Goal: Task Accomplishment & Management: Manage account settings

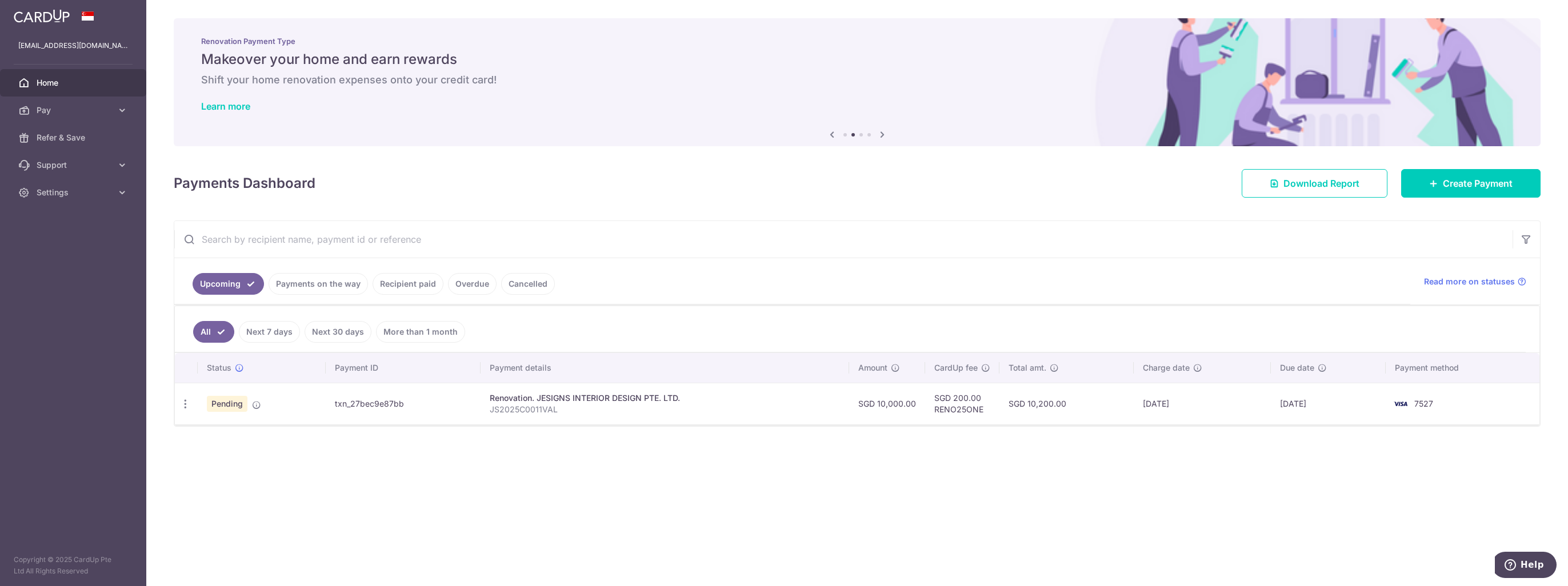
click at [51, 111] on span "Pay" at bounding box center [74, 110] width 75 height 12
click at [185, 399] on icon "button" at bounding box center [185, 405] width 12 height 12
click at [226, 436] on span "Update payment" at bounding box center [247, 436] width 78 height 14
radio input "true"
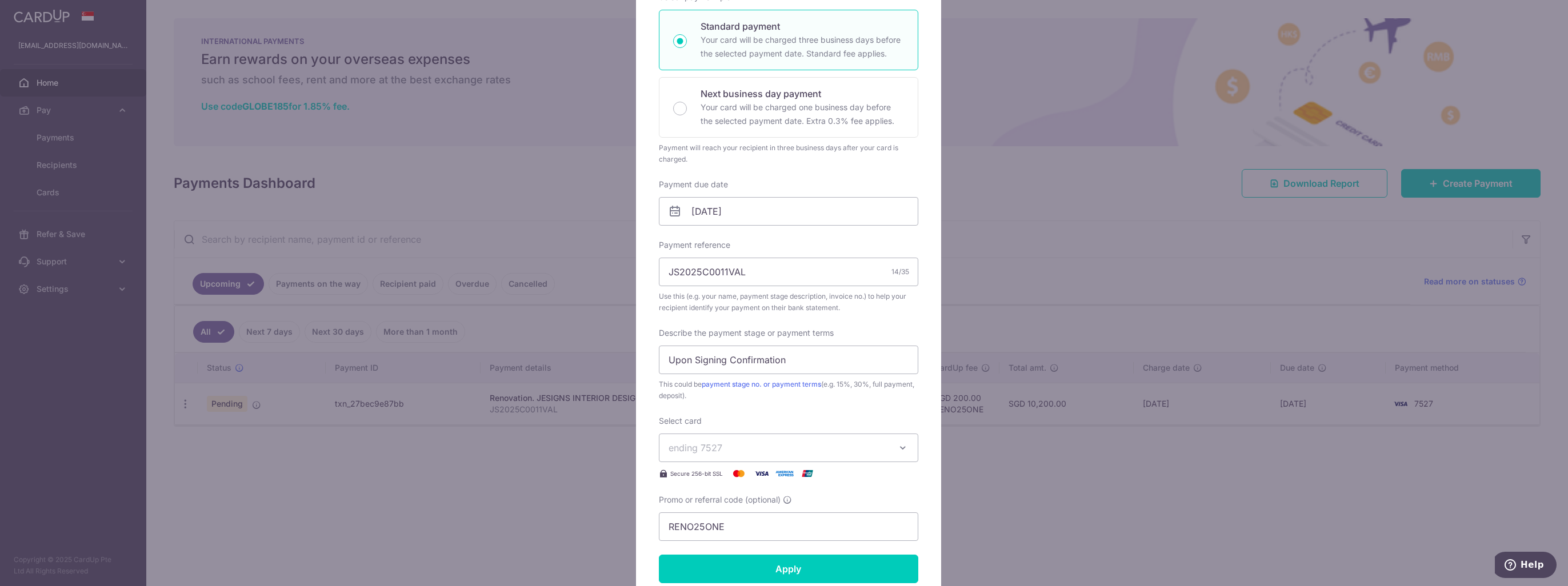
scroll to position [286, 0]
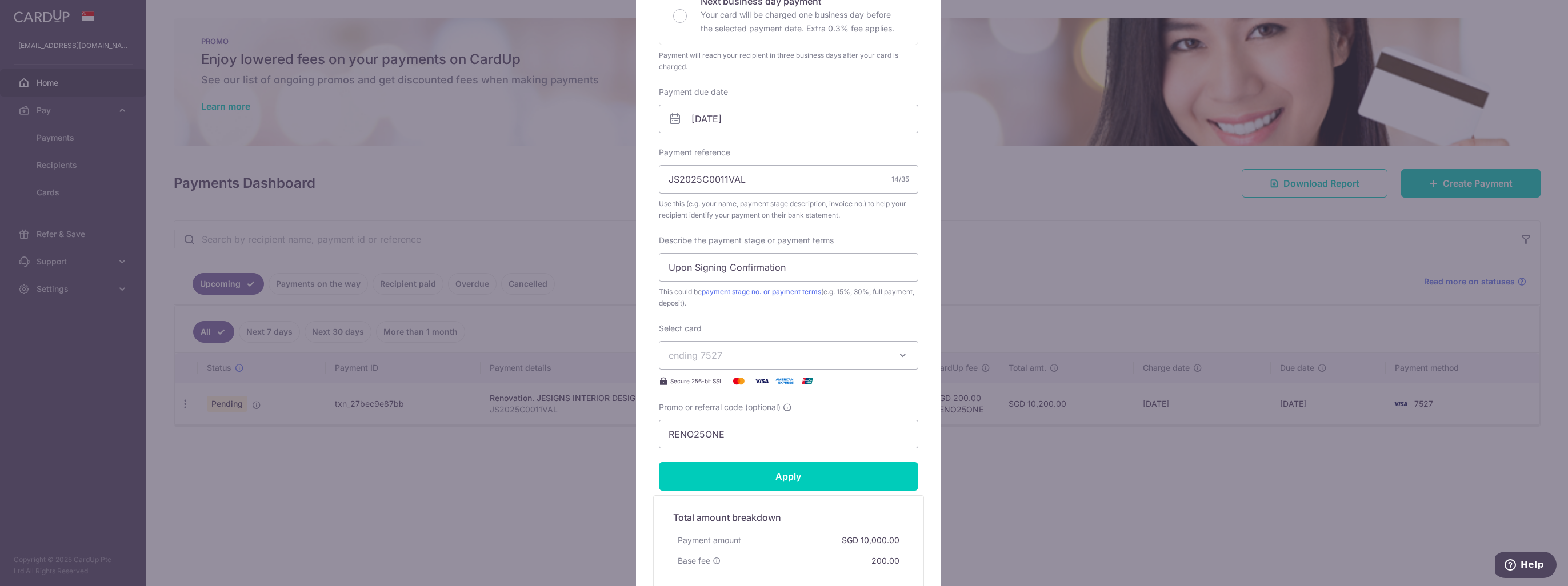
click at [787, 355] on span "ending 7527" at bounding box center [778, 356] width 219 height 14
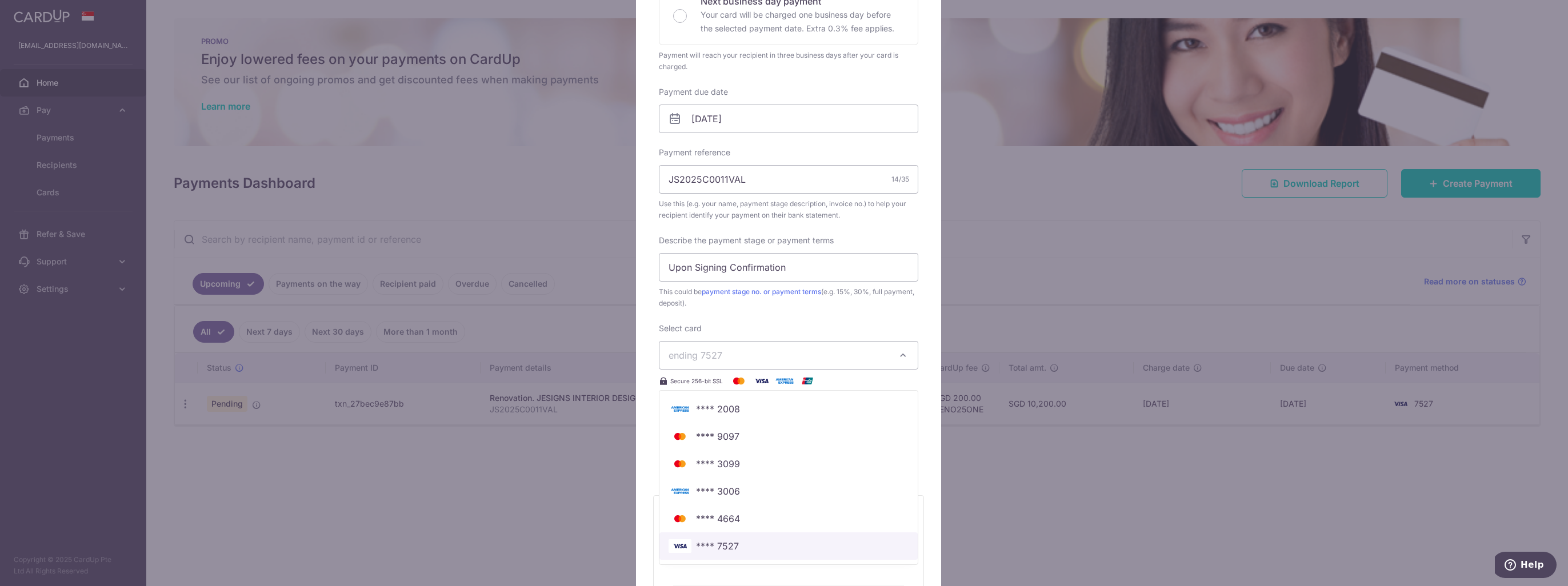
click at [716, 546] on span "**** 7527" at bounding box center [718, 546] width 43 height 14
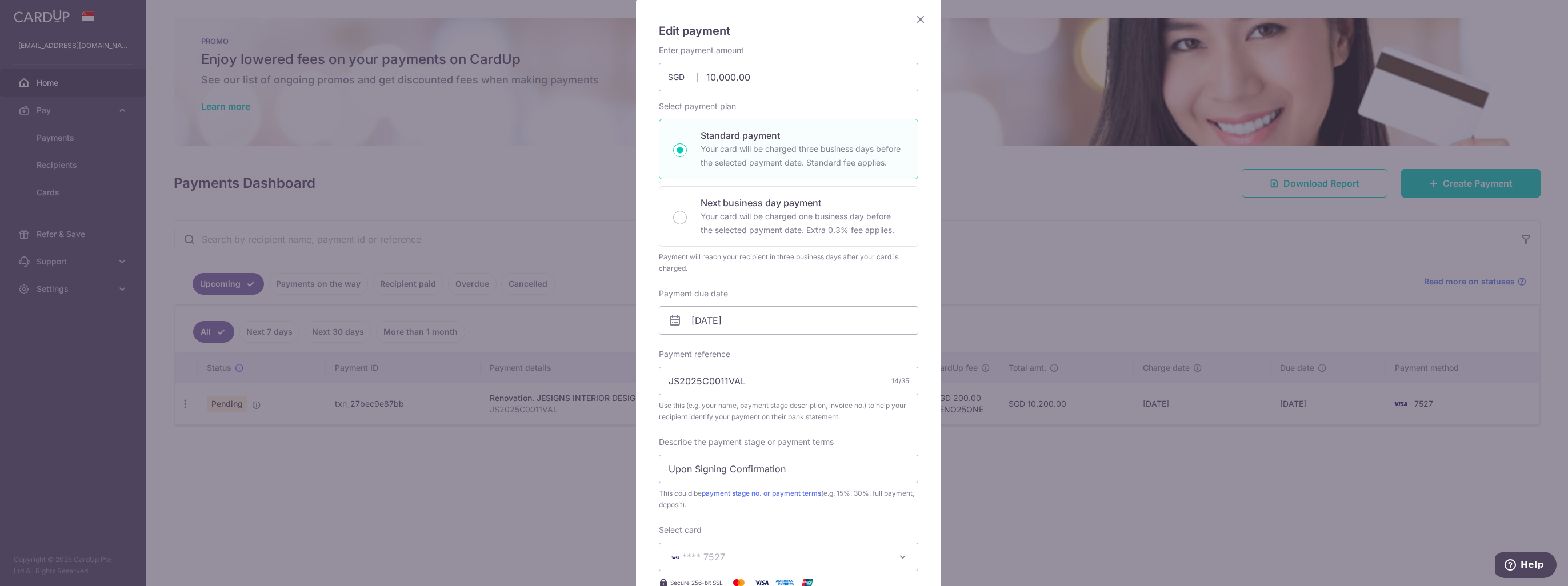
scroll to position [58, 0]
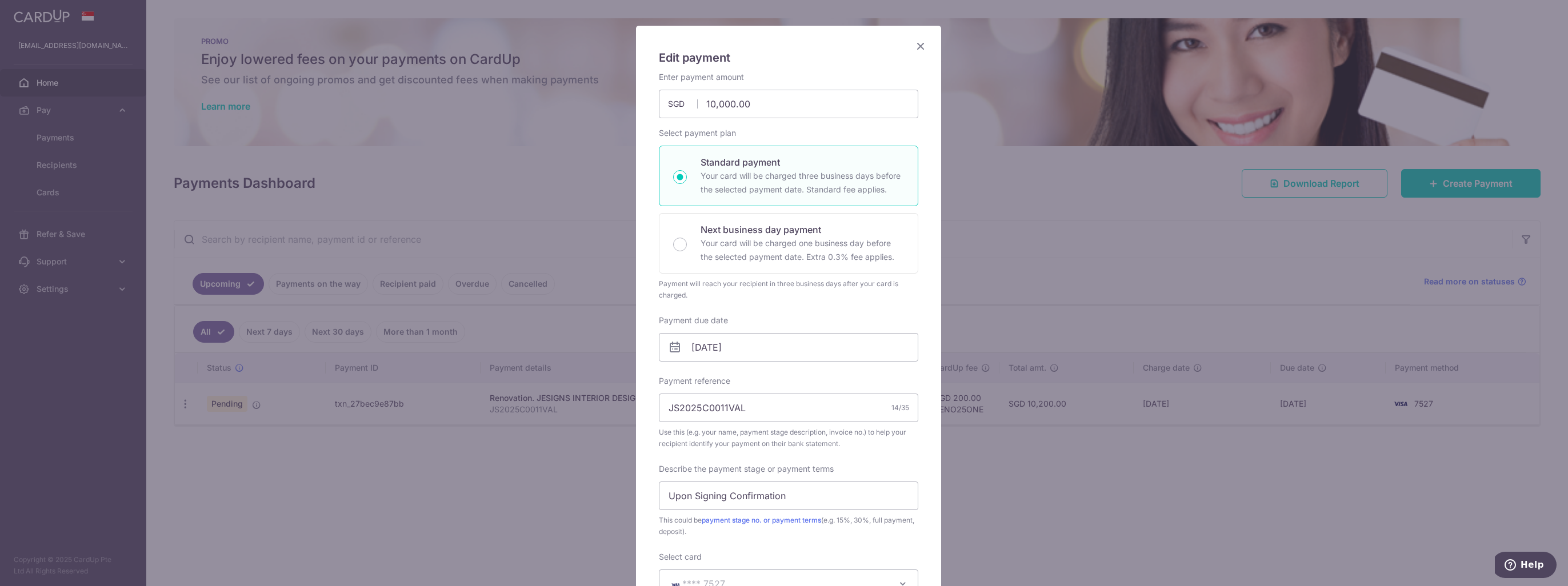
click at [921, 40] on icon "Close" at bounding box center [921, 46] width 14 height 15
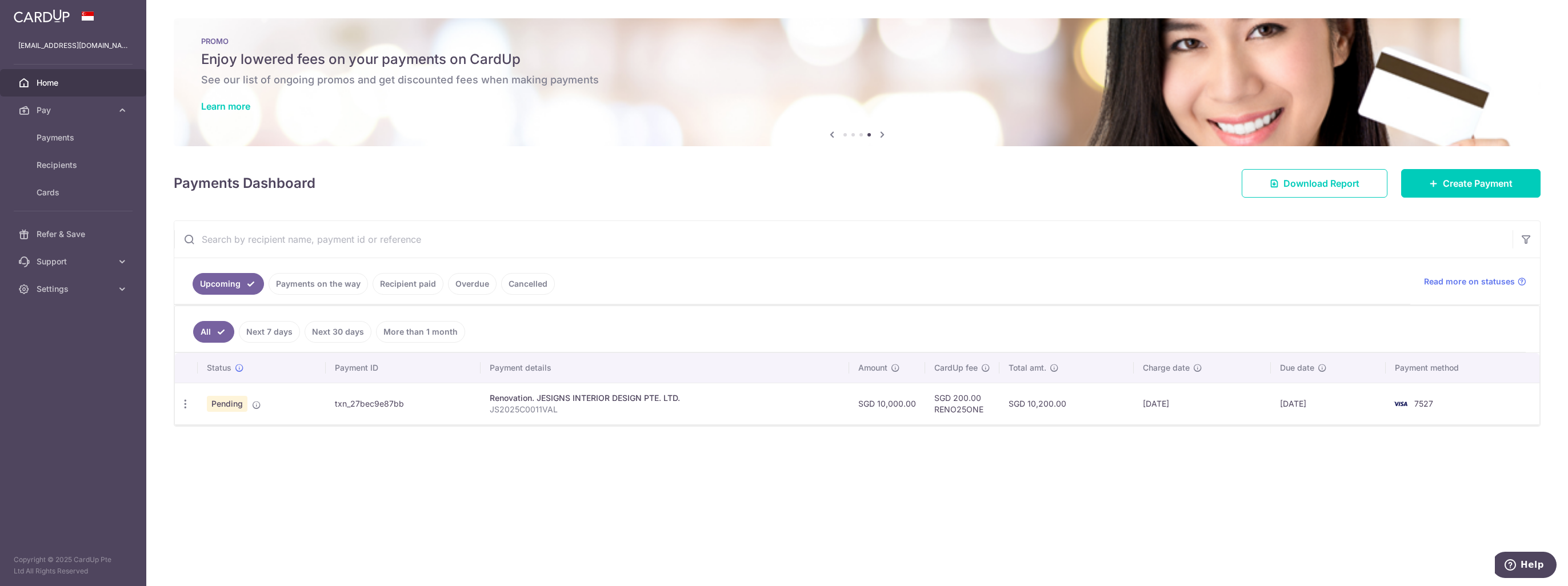
click at [79, 287] on span "Settings" at bounding box center [74, 290] width 75 height 12
click at [82, 310] on link "Account" at bounding box center [73, 317] width 146 height 27
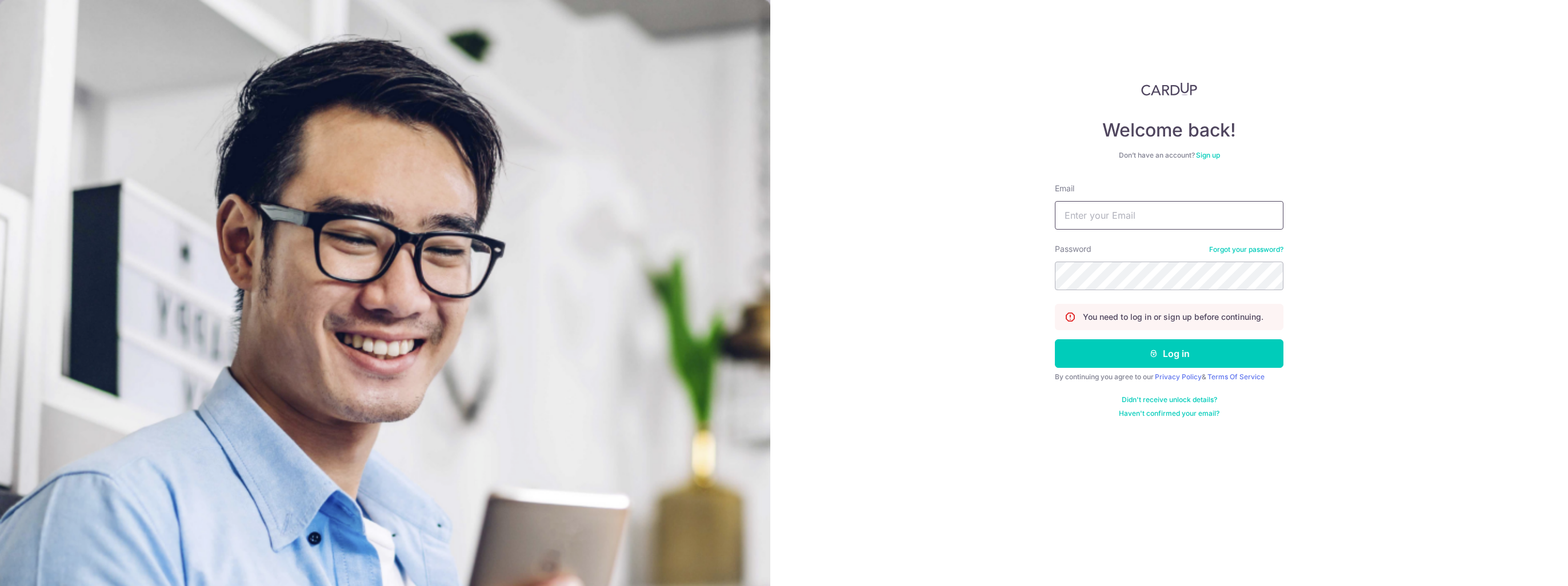
click at [1137, 219] on input "Email" at bounding box center [1169, 215] width 228 height 28
type input "[EMAIL_ADDRESS][DOMAIN_NAME]"
click at [1102, 356] on button "Log in" at bounding box center [1169, 353] width 228 height 28
click at [1159, 354] on button "Log in" at bounding box center [1169, 353] width 228 height 28
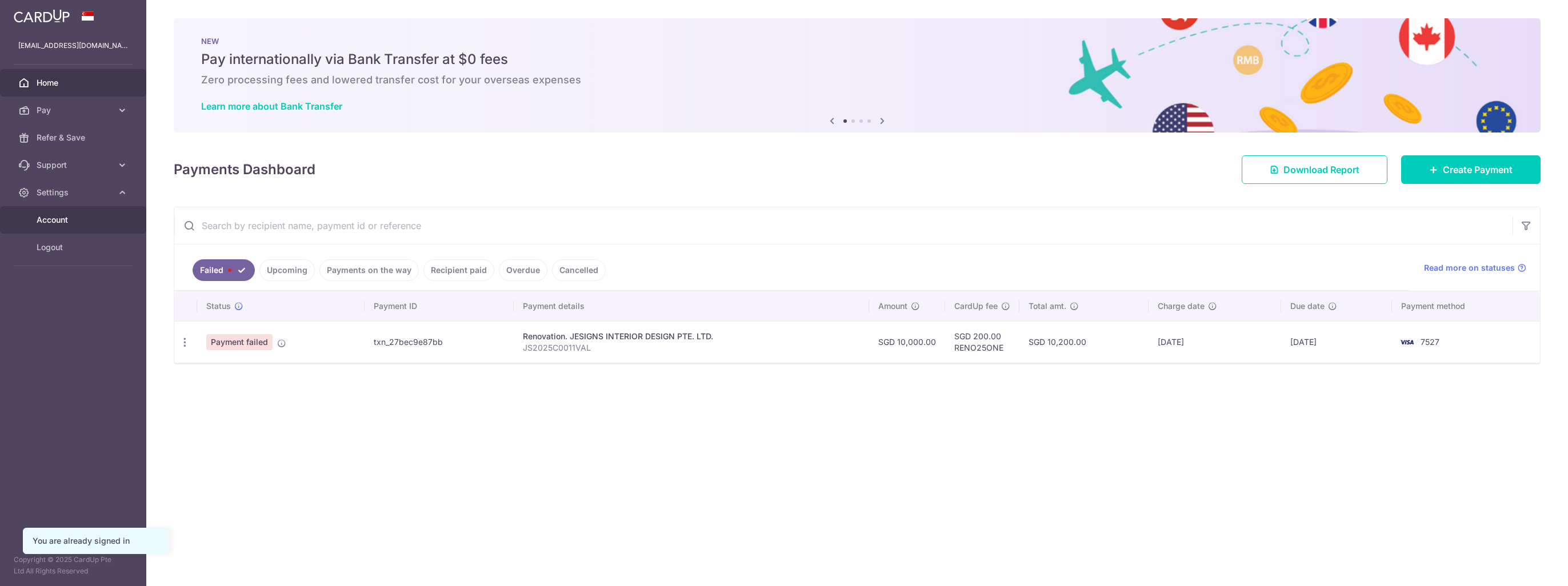
click at [53, 217] on span "Account" at bounding box center [74, 220] width 75 height 12
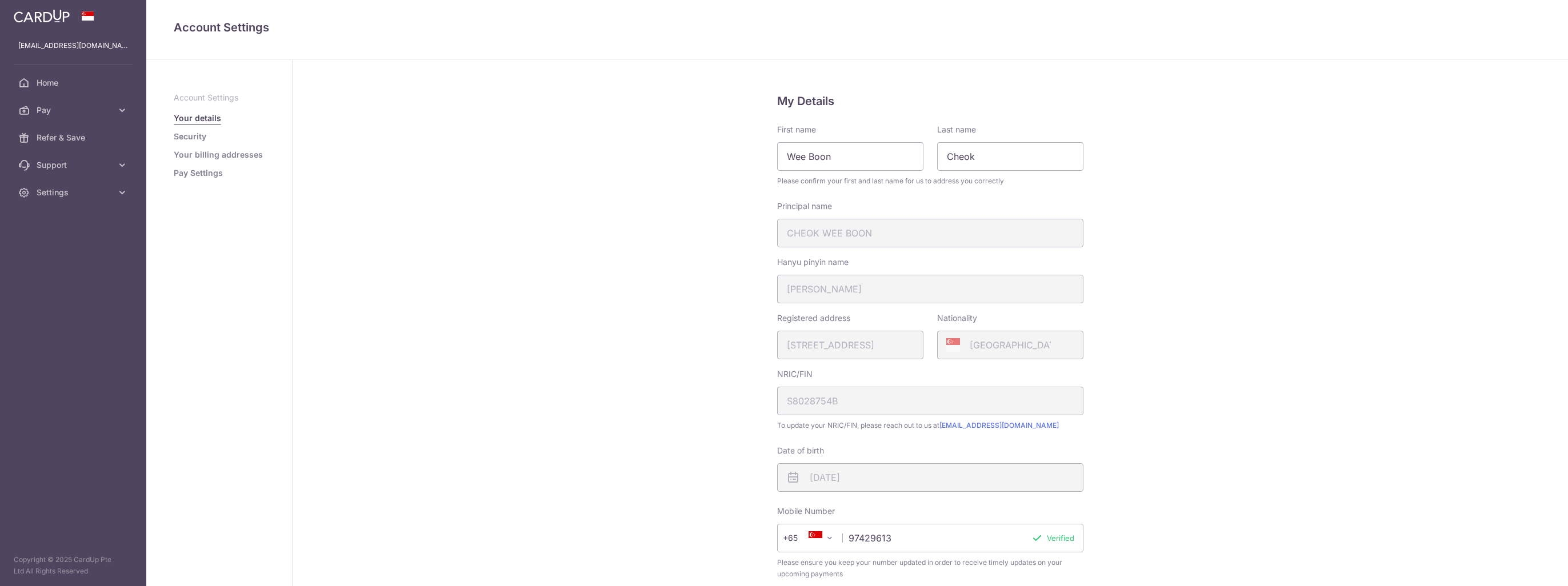
click at [214, 176] on link "Pay Settings" at bounding box center [198, 174] width 49 height 12
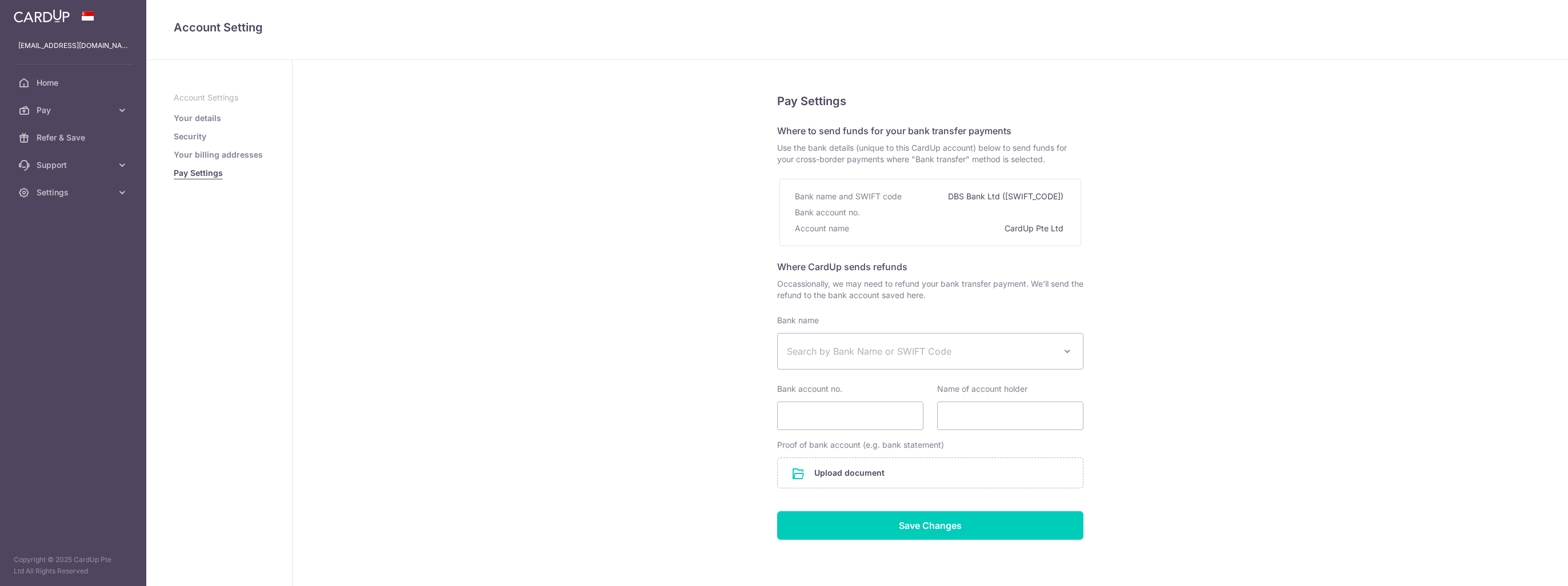
select select
click at [118, 116] on link "Pay" at bounding box center [73, 110] width 146 height 27
click at [59, 188] on span "Cards" at bounding box center [74, 193] width 75 height 12
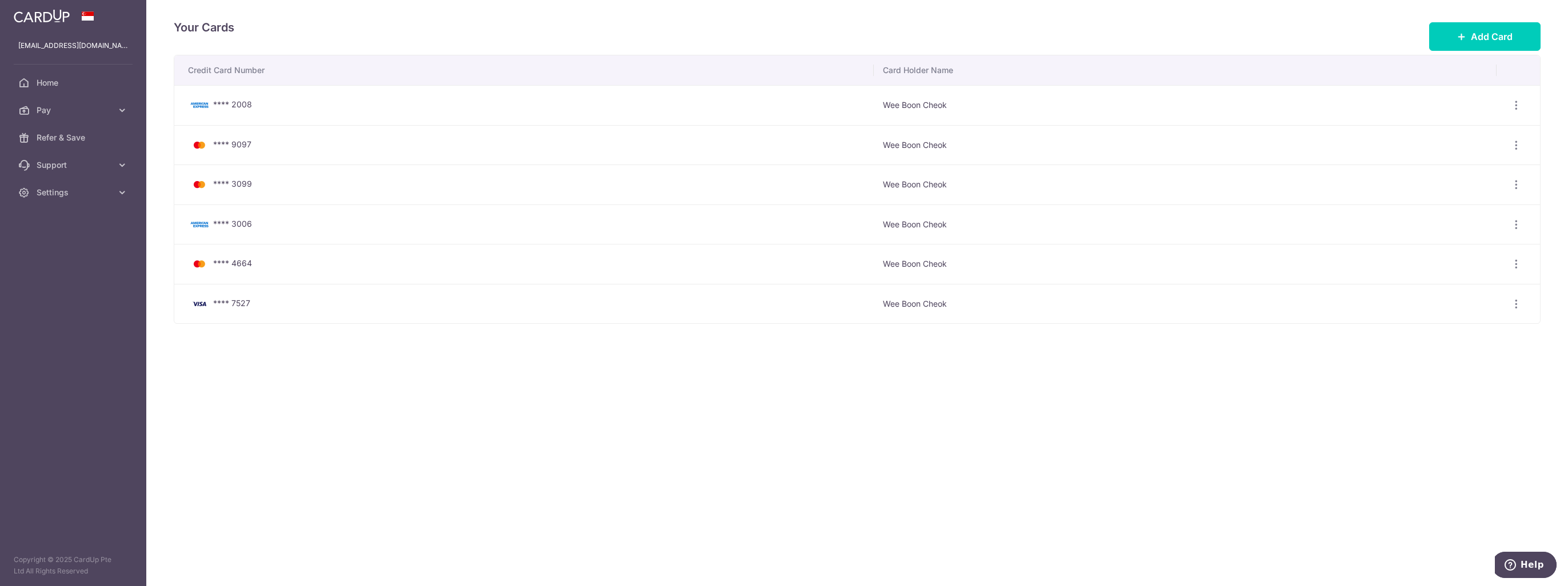
click at [219, 304] on span "**** 7527" at bounding box center [232, 303] width 37 height 10
click at [1520, 111] on icon "button" at bounding box center [1516, 105] width 12 height 12
click at [1474, 332] on span "View/Edit" at bounding box center [1478, 335] width 78 height 14
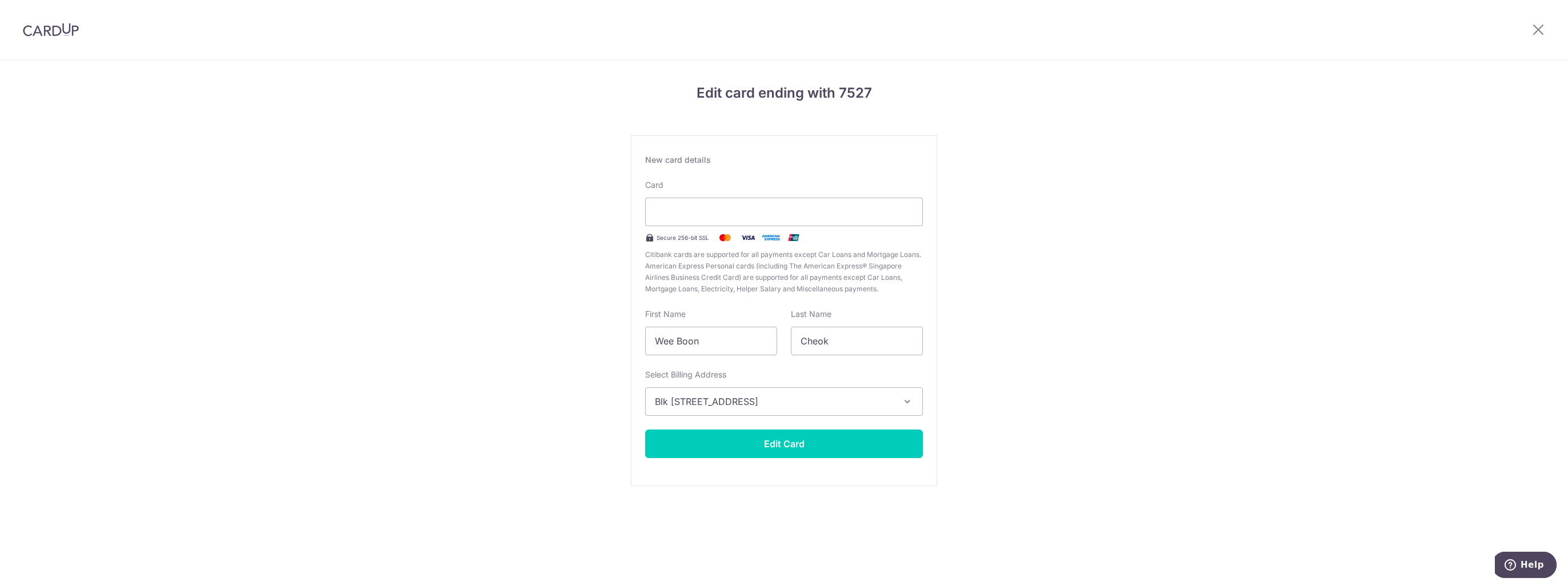
click at [910, 406] on icon "button" at bounding box center [908, 402] width 12 height 12
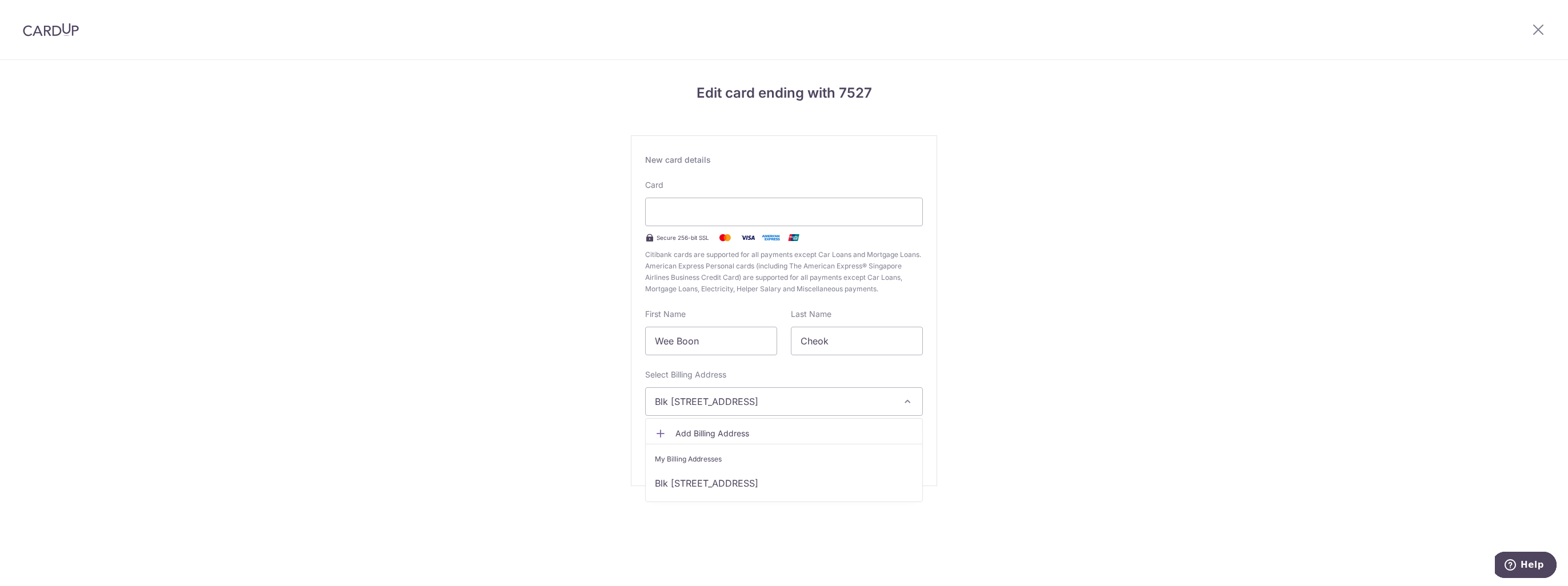
click at [901, 404] on button "Blk [STREET_ADDRESS]" at bounding box center [784, 401] width 278 height 28
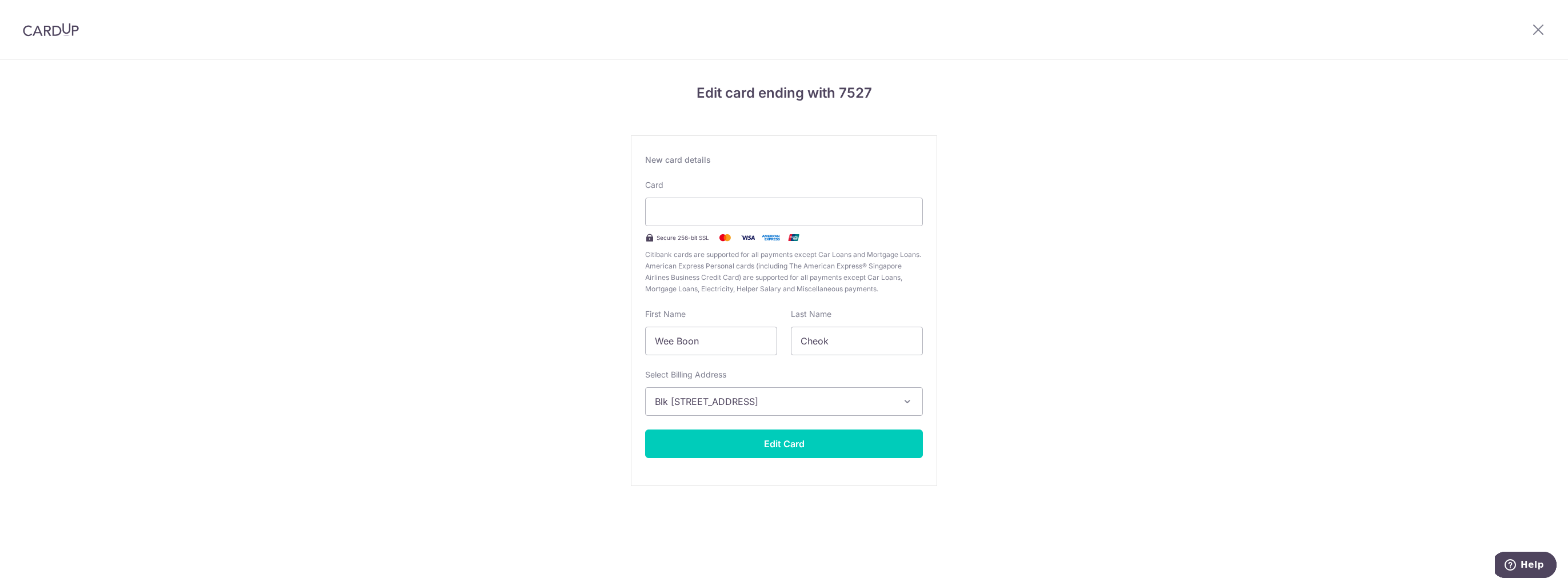
click at [789, 408] on span "Blk [STREET_ADDRESS]" at bounding box center [774, 402] width 238 height 14
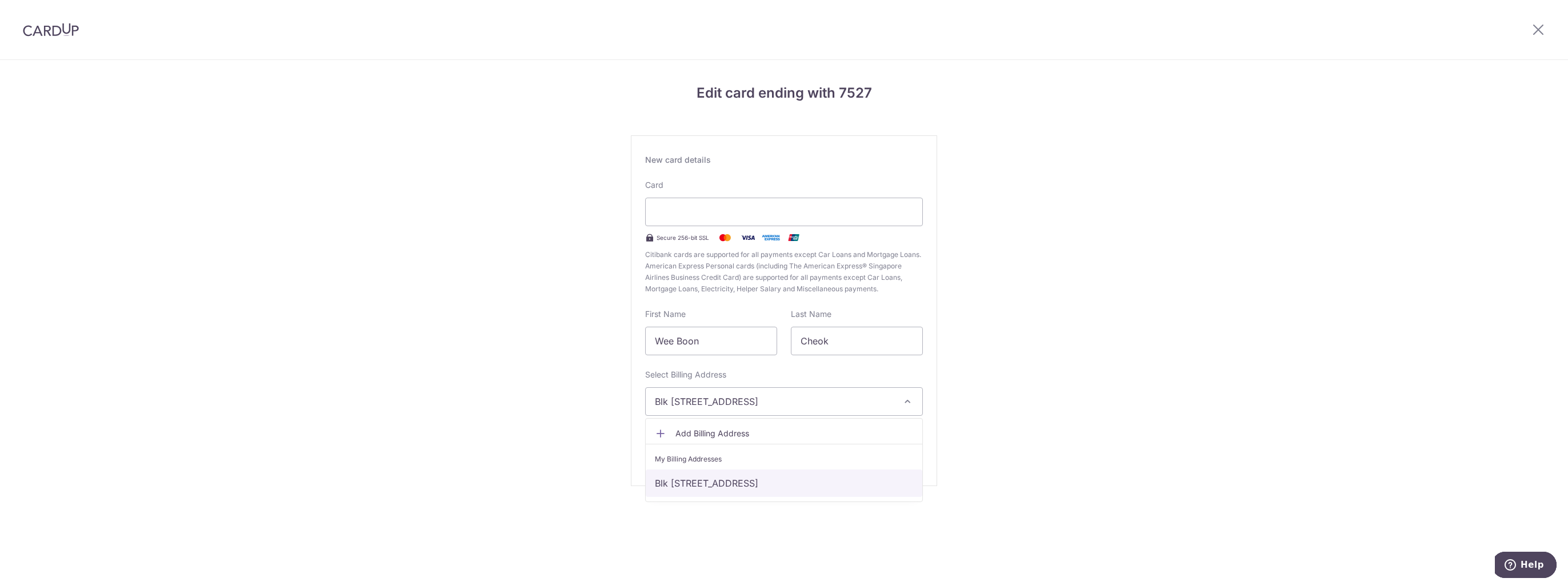
click at [753, 488] on link "Blk 209 Tampines St 21 #05-1333, Singapore, Singapore-520209" at bounding box center [784, 484] width 277 height 27
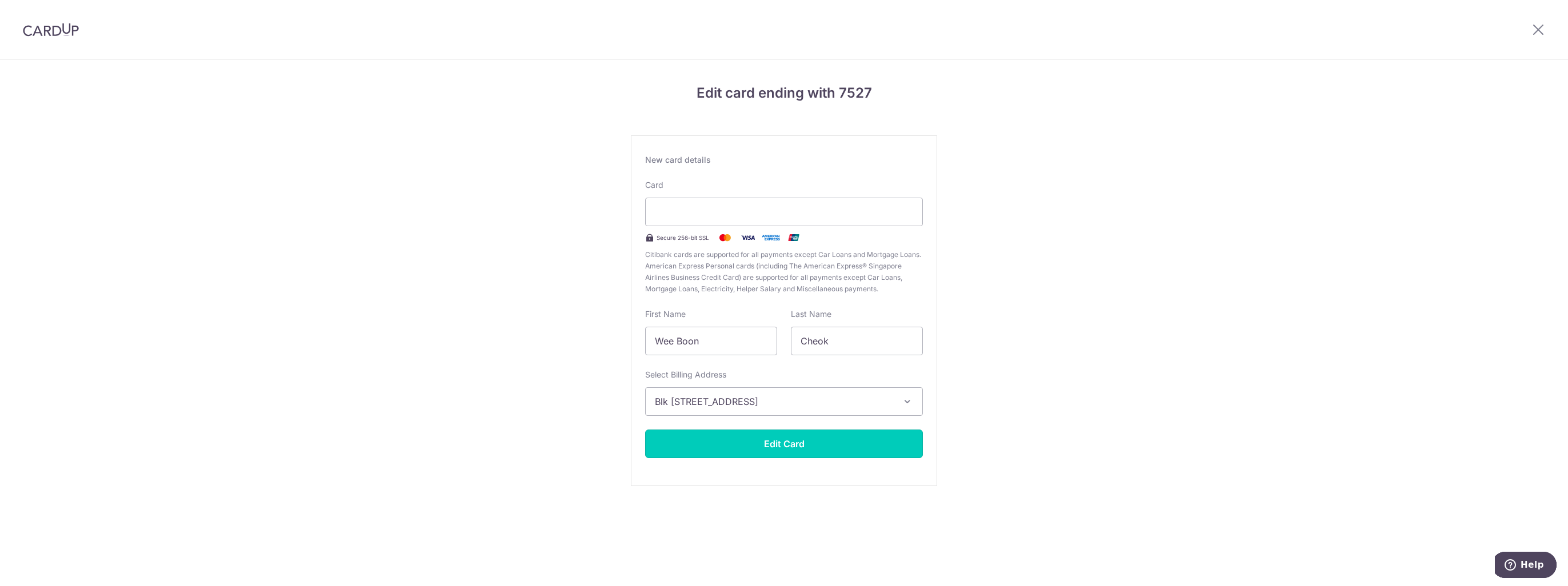
click at [744, 451] on button "Edit Card" at bounding box center [784, 444] width 278 height 28
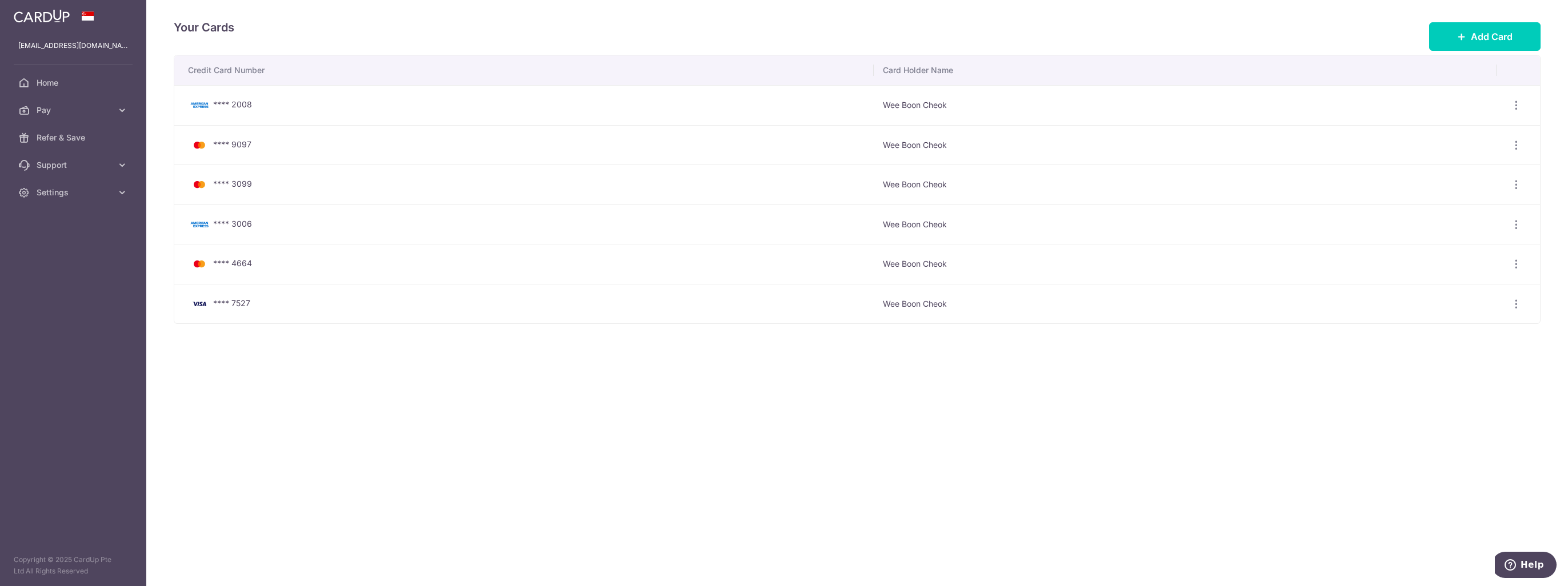
click at [1517, 111] on icon "button" at bounding box center [1516, 105] width 12 height 12
drag, startPoint x: 1448, startPoint y: 298, endPoint x: 1300, endPoint y: 260, distance: 152.8
click at [1448, 298] on span "View/Edit" at bounding box center [1478, 296] width 78 height 14
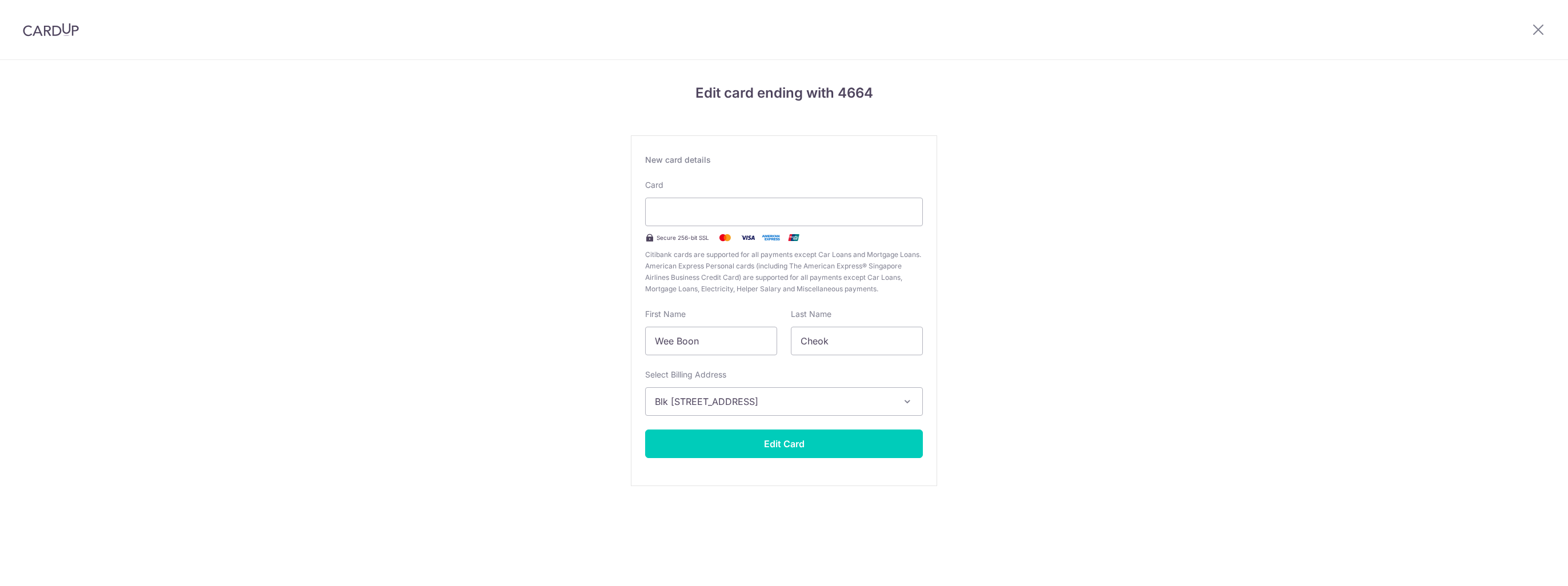
click at [905, 404] on icon "button" at bounding box center [908, 402] width 12 height 12
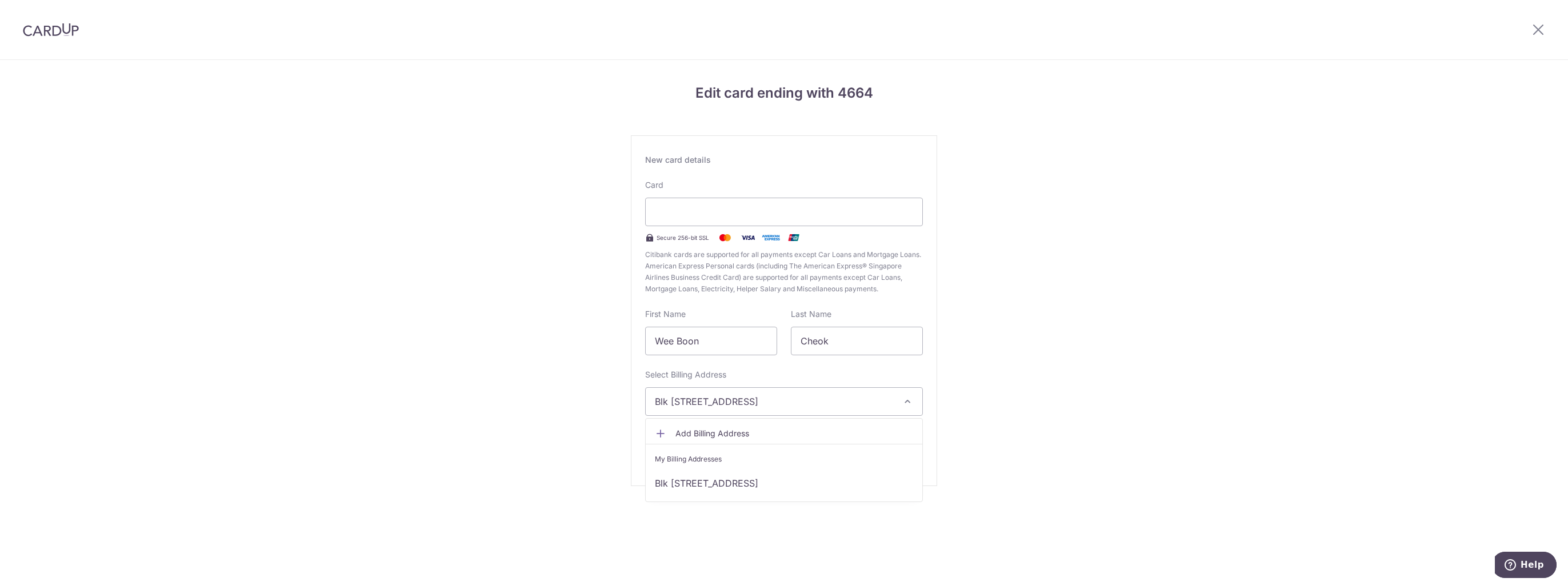
click at [1155, 393] on div "Edit card ending with 4664 New card details Card Secure 256-bit SSL Citibank ca…" at bounding box center [784, 300] width 1568 height 480
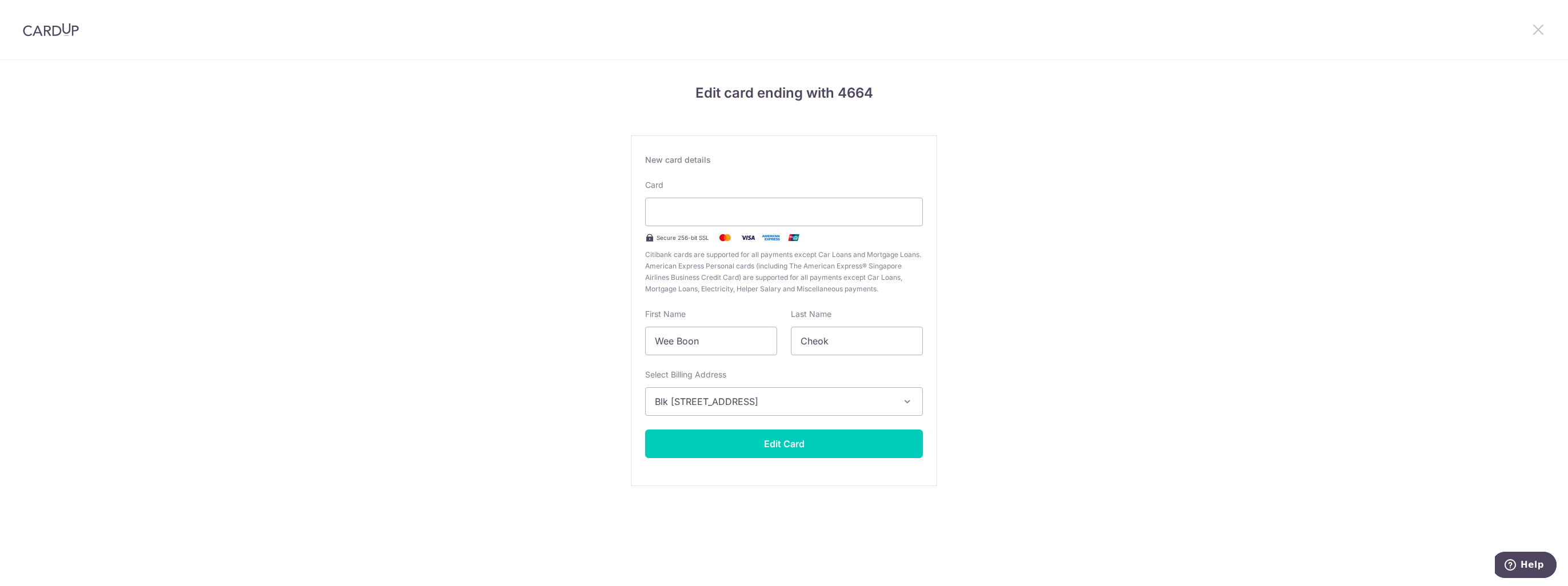
click at [1544, 27] on icon at bounding box center [1539, 29] width 14 height 15
click at [1539, 32] on icon at bounding box center [1539, 29] width 14 height 15
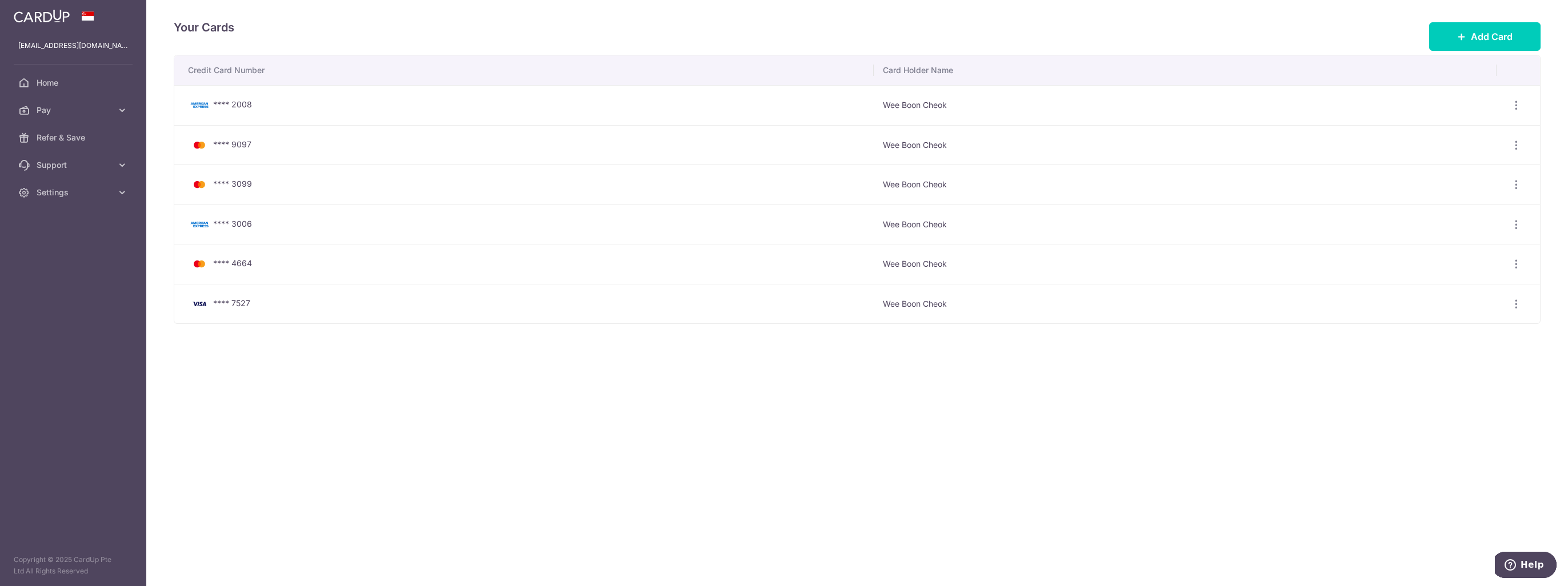
click at [1517, 111] on icon "button" at bounding box center [1516, 105] width 12 height 12
click at [1448, 243] on span "Delete" at bounding box center [1478, 244] width 78 height 14
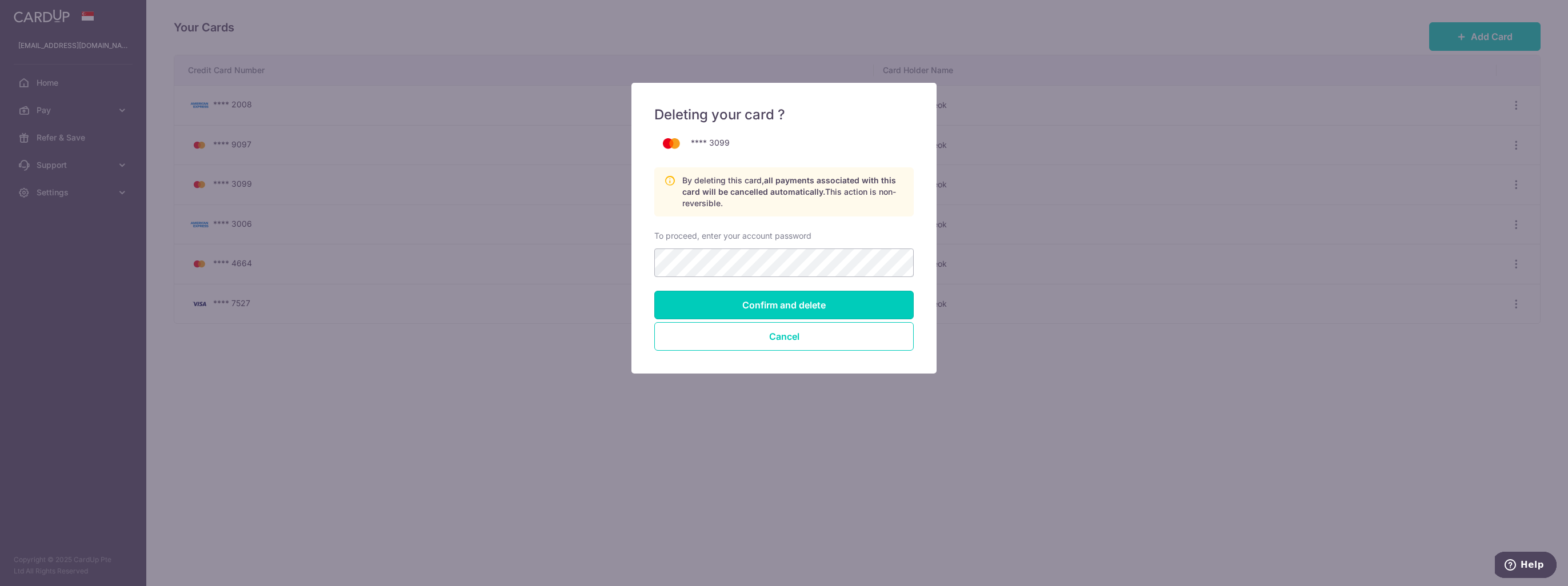
click at [796, 303] on input "Confirm and delete" at bounding box center [784, 304] width 259 height 28
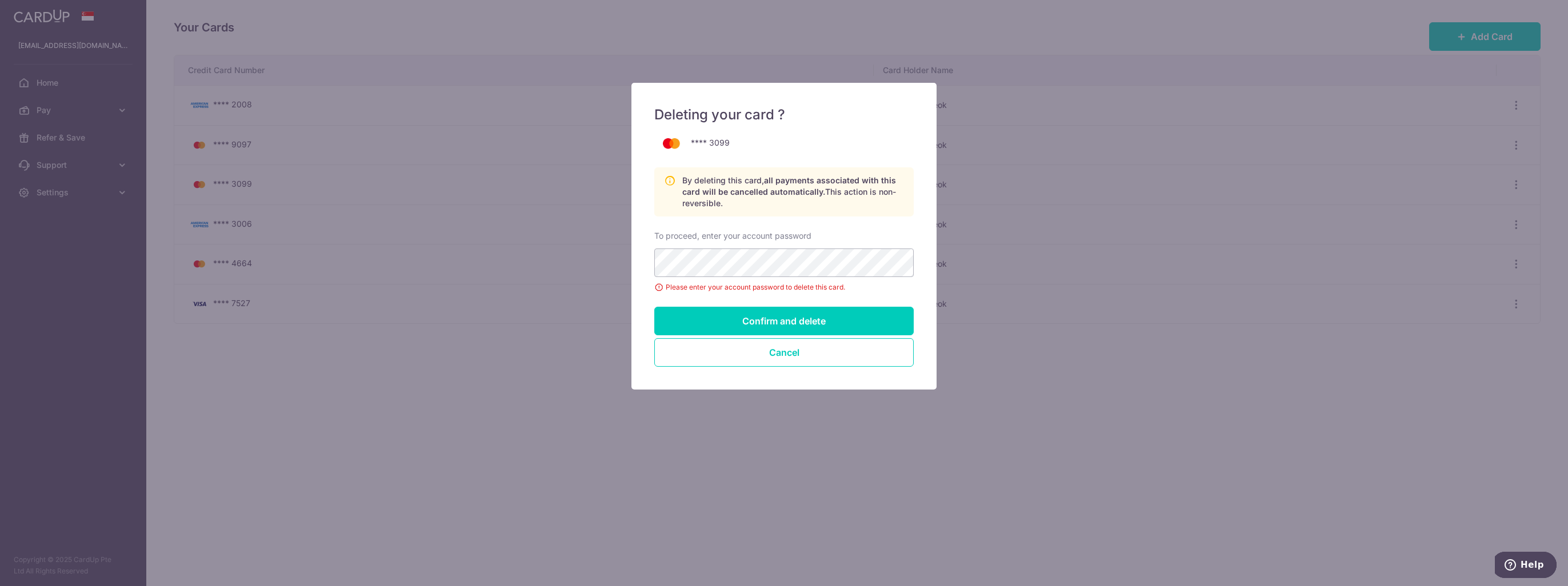
click at [1265, 334] on div "Deleting your card ? **** 3099 By deleting this card, all payments associated w…" at bounding box center [784, 293] width 1568 height 586
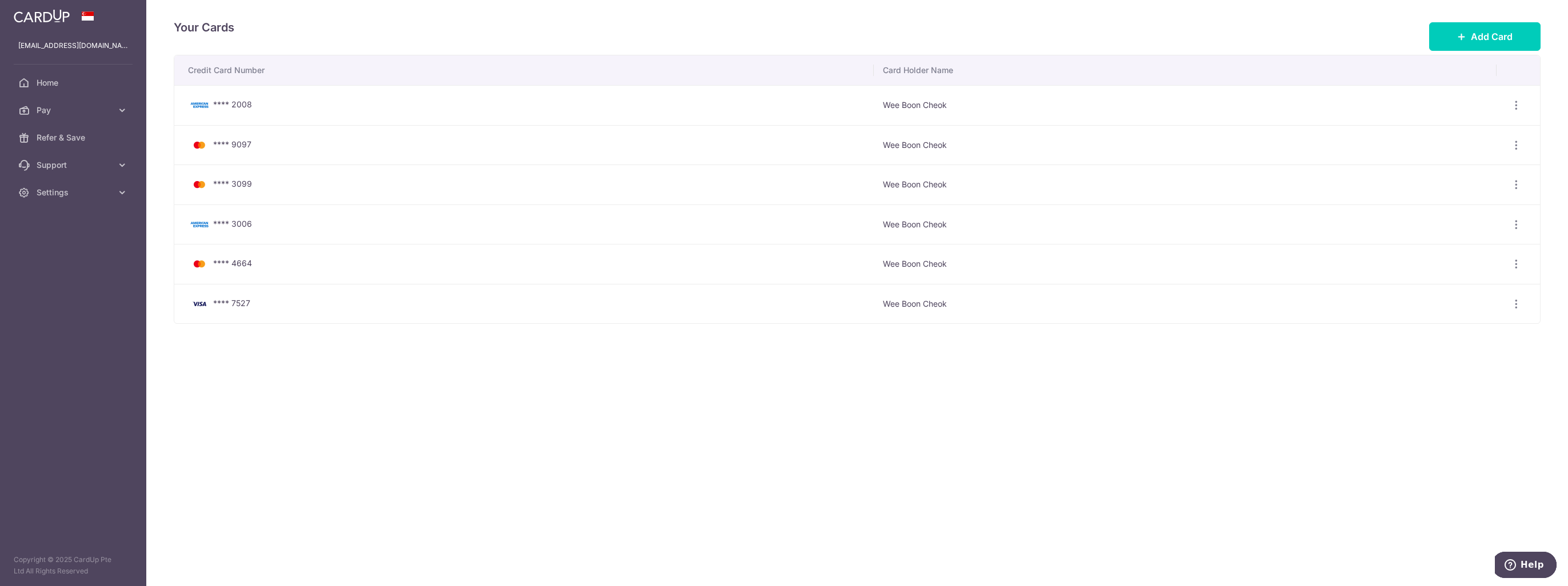
click at [1518, 111] on icon "button" at bounding box center [1516, 105] width 12 height 12
click at [1455, 201] on span "Delete" at bounding box center [1478, 204] width 78 height 14
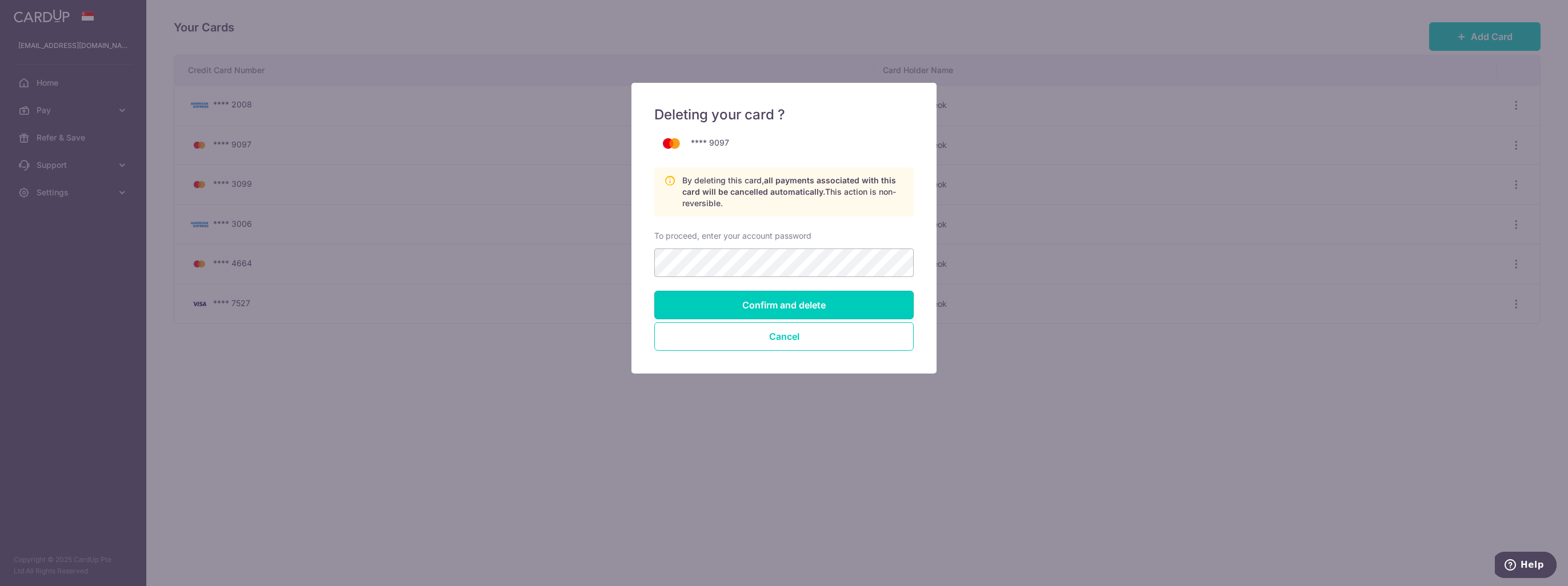
click at [752, 308] on input "Confirm and delete" at bounding box center [784, 304] width 259 height 28
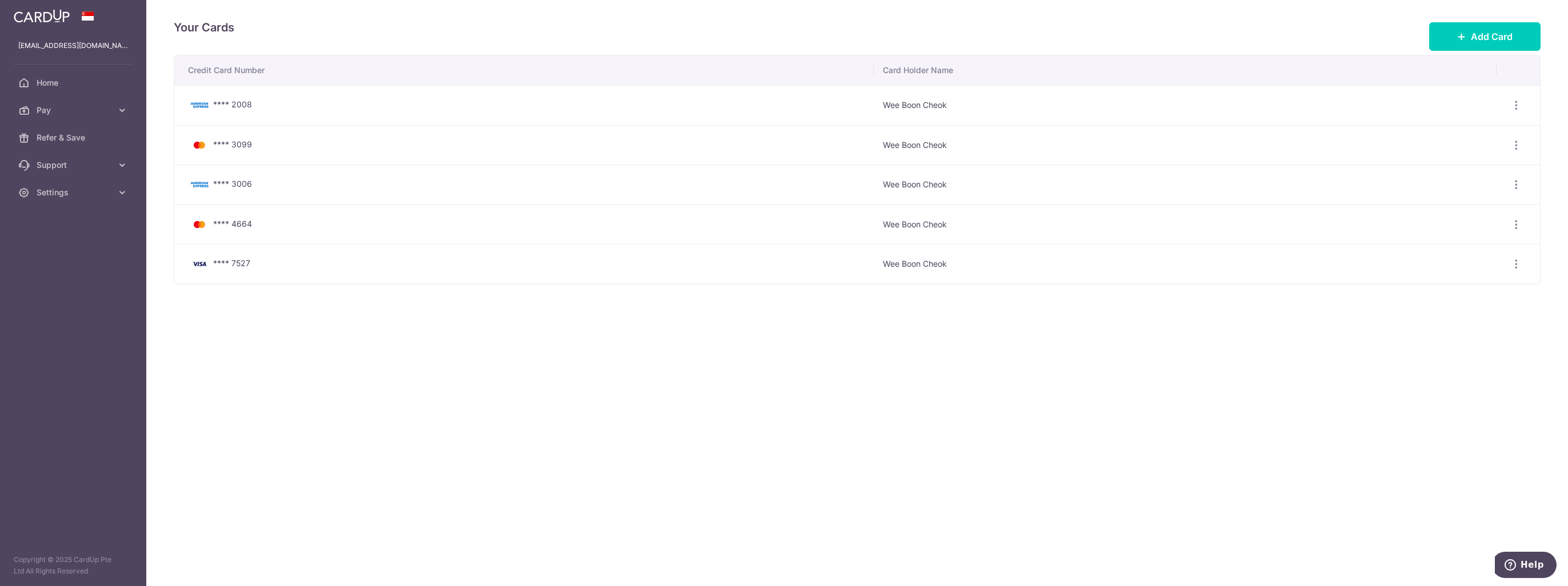
click at [1514, 111] on icon "button" at bounding box center [1516, 105] width 12 height 12
click at [1458, 201] on span "Delete" at bounding box center [1478, 204] width 78 height 14
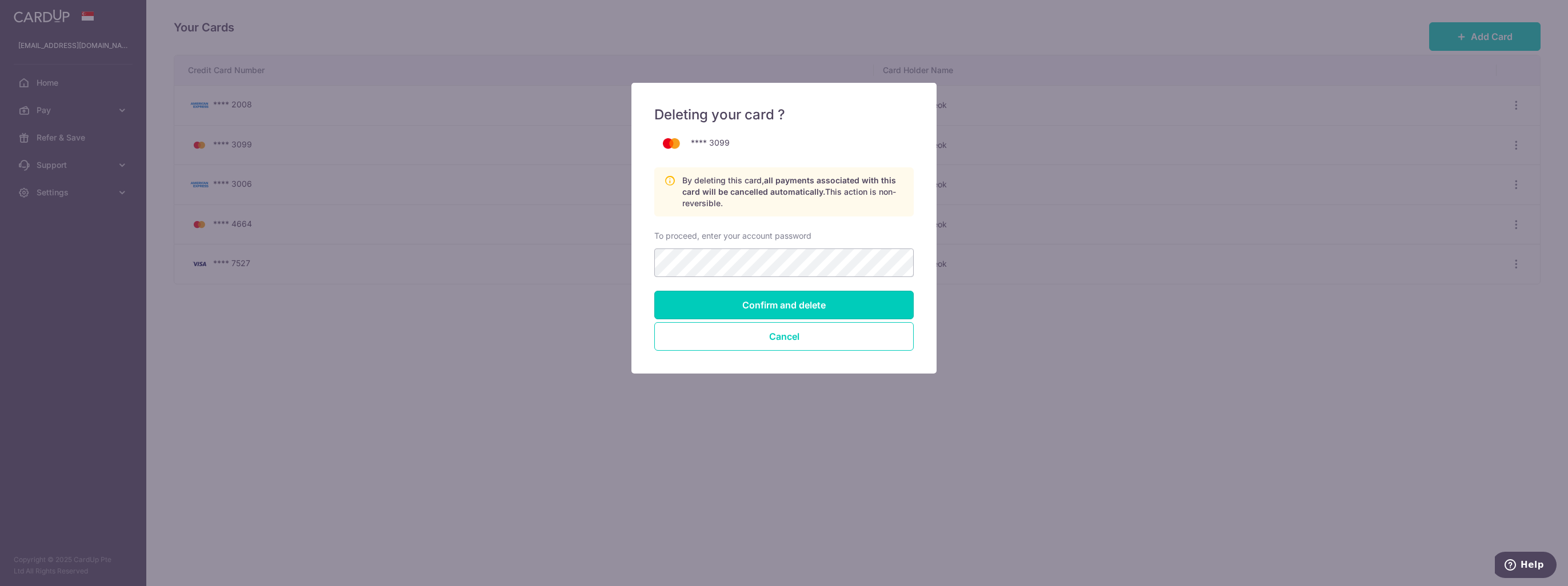
click at [726, 304] on input "Confirm and delete" at bounding box center [784, 304] width 259 height 28
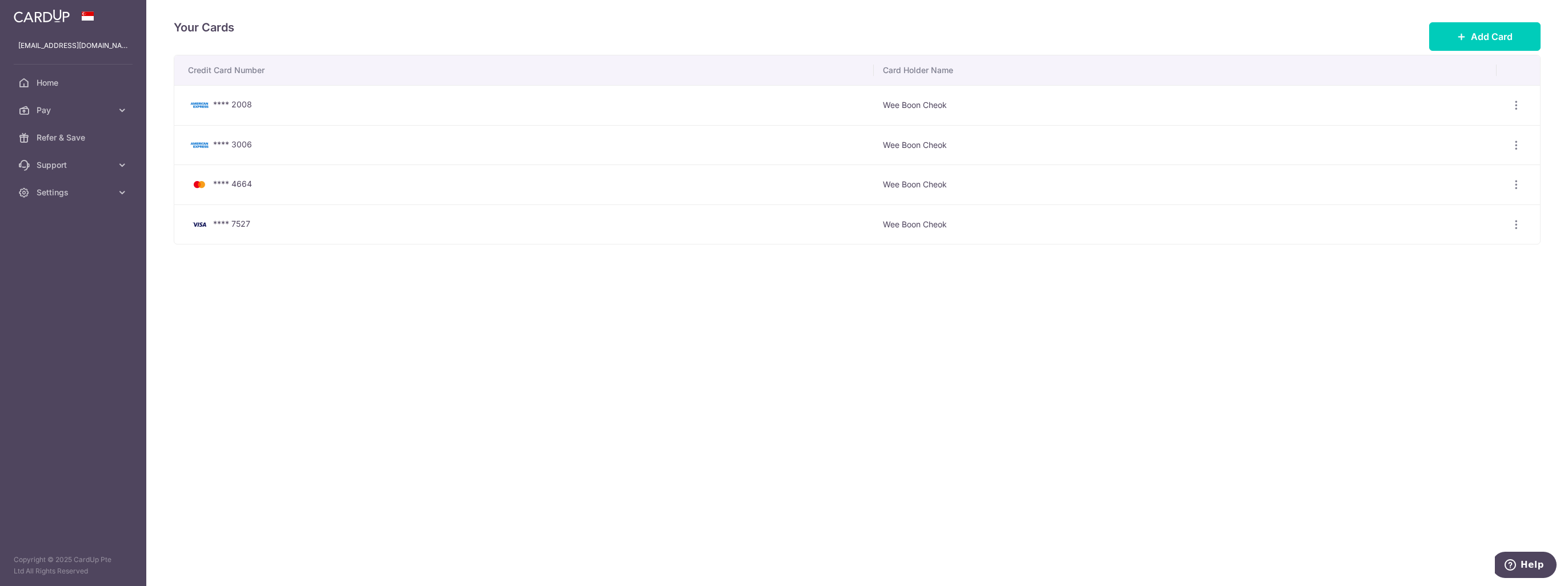
click at [1520, 111] on icon "button" at bounding box center [1516, 105] width 12 height 12
click at [1458, 203] on span "Delete" at bounding box center [1478, 204] width 78 height 14
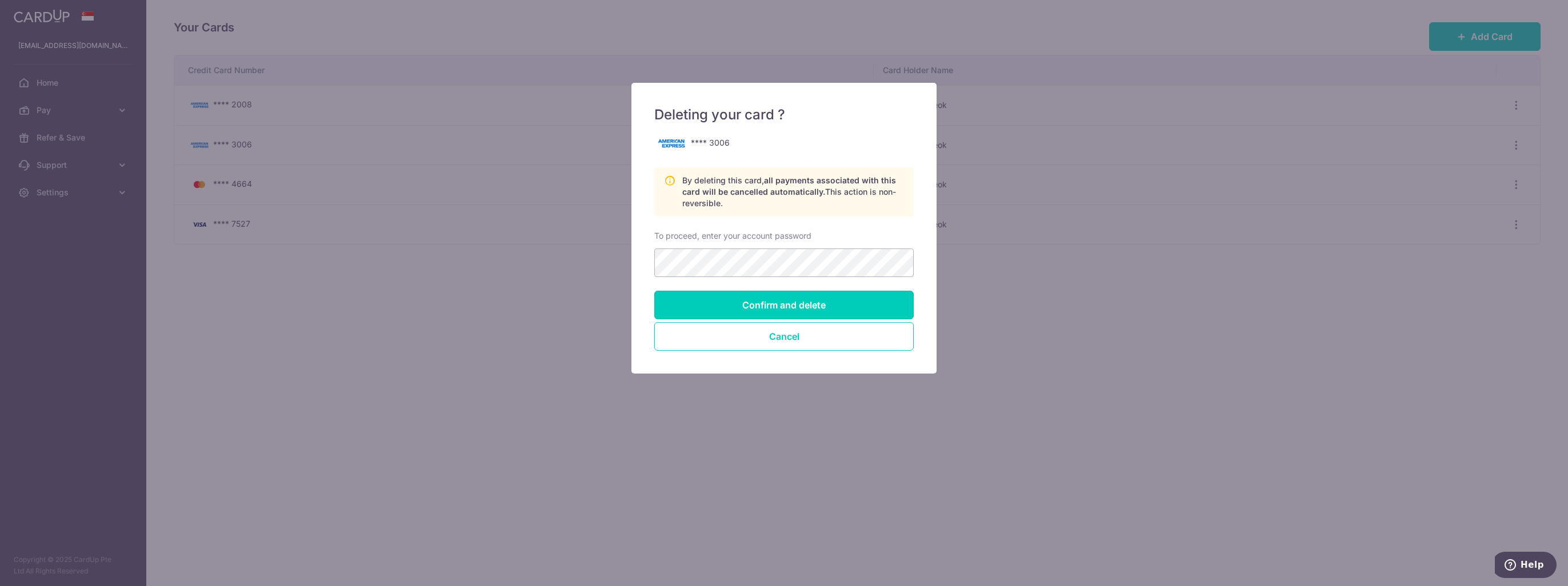
click at [759, 311] on input "Confirm and delete" at bounding box center [784, 304] width 259 height 28
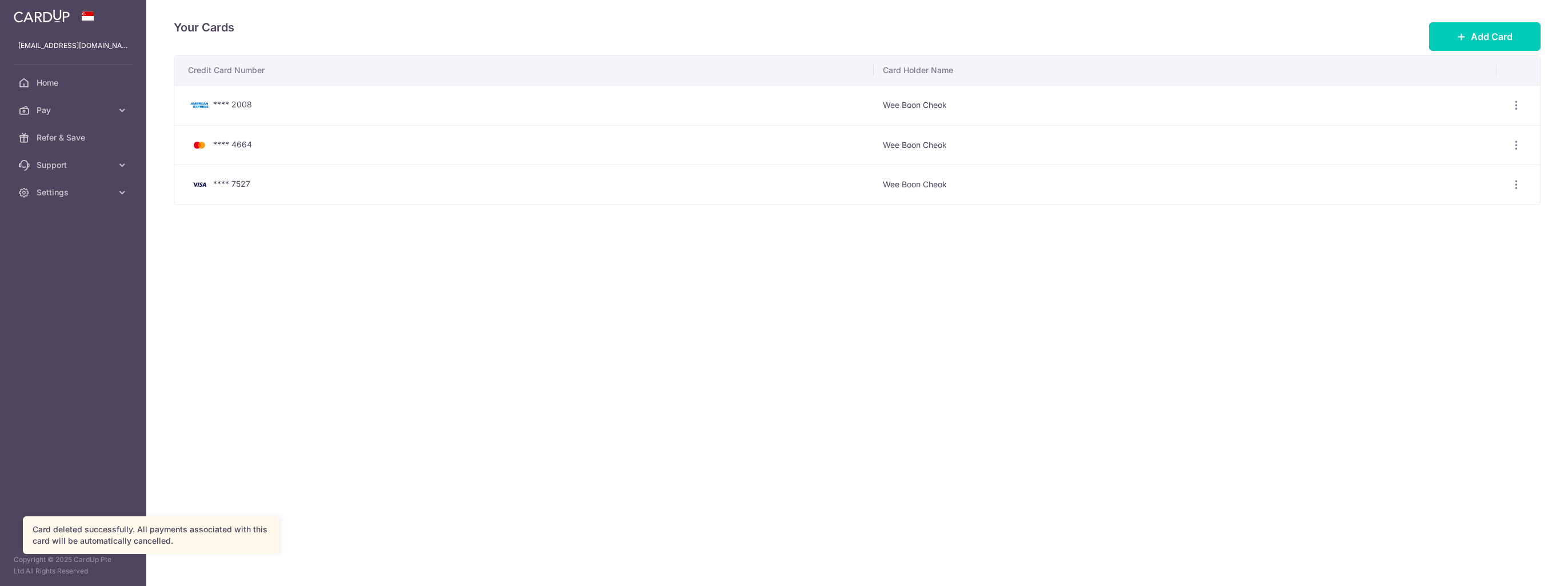
click at [1515, 106] on icon "button" at bounding box center [1516, 105] width 12 height 12
click at [1431, 167] on link "Delete" at bounding box center [1467, 165] width 119 height 27
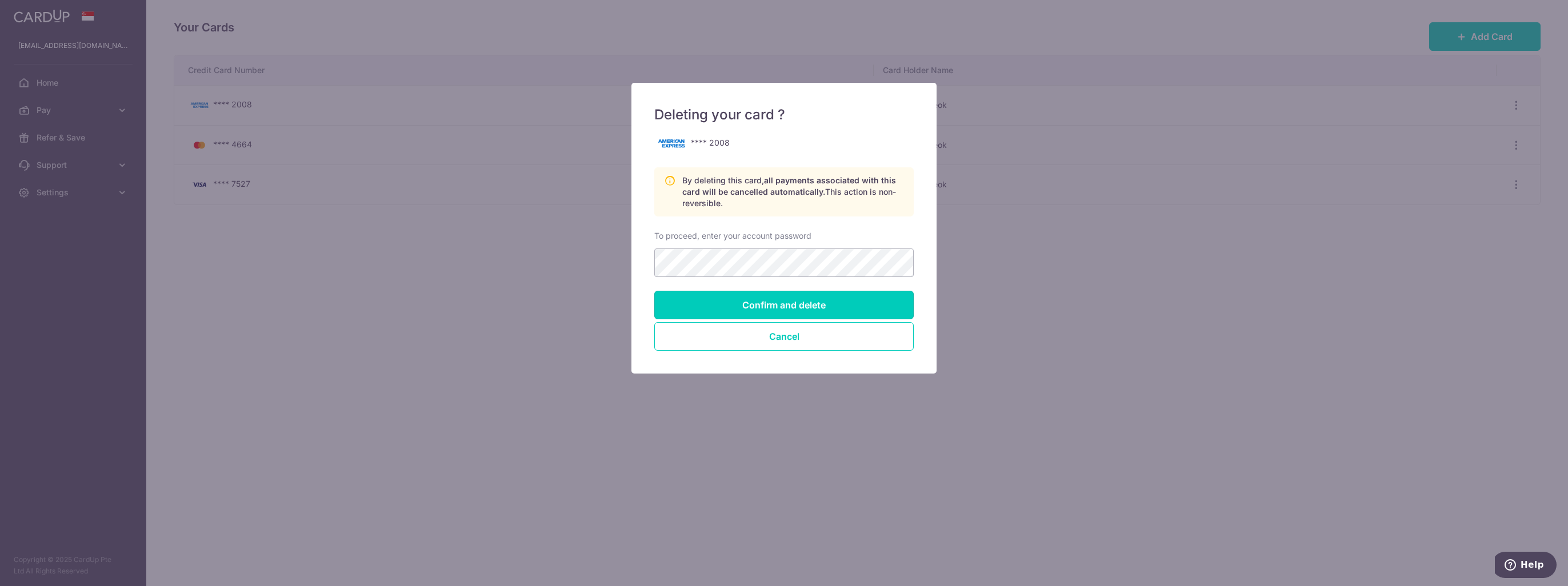
click at [748, 310] on input "Confirm and delete" at bounding box center [784, 304] width 259 height 28
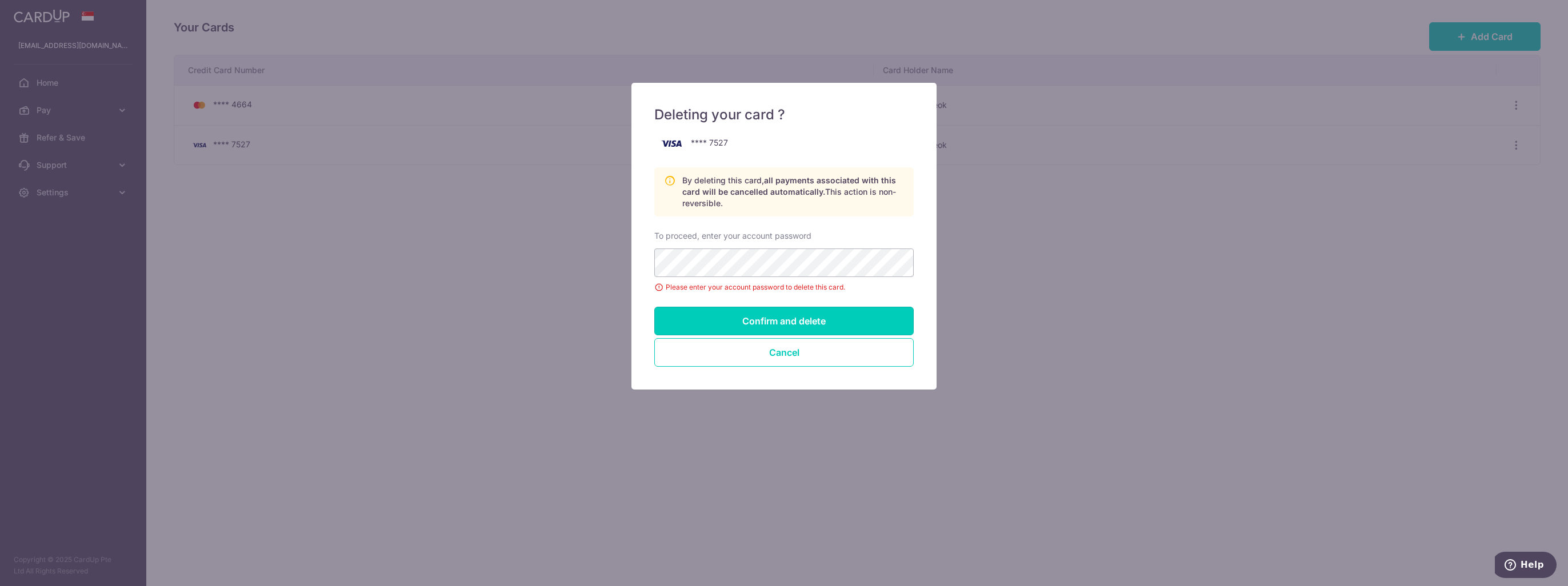
click at [727, 318] on input "Confirm and delete" at bounding box center [784, 321] width 259 height 28
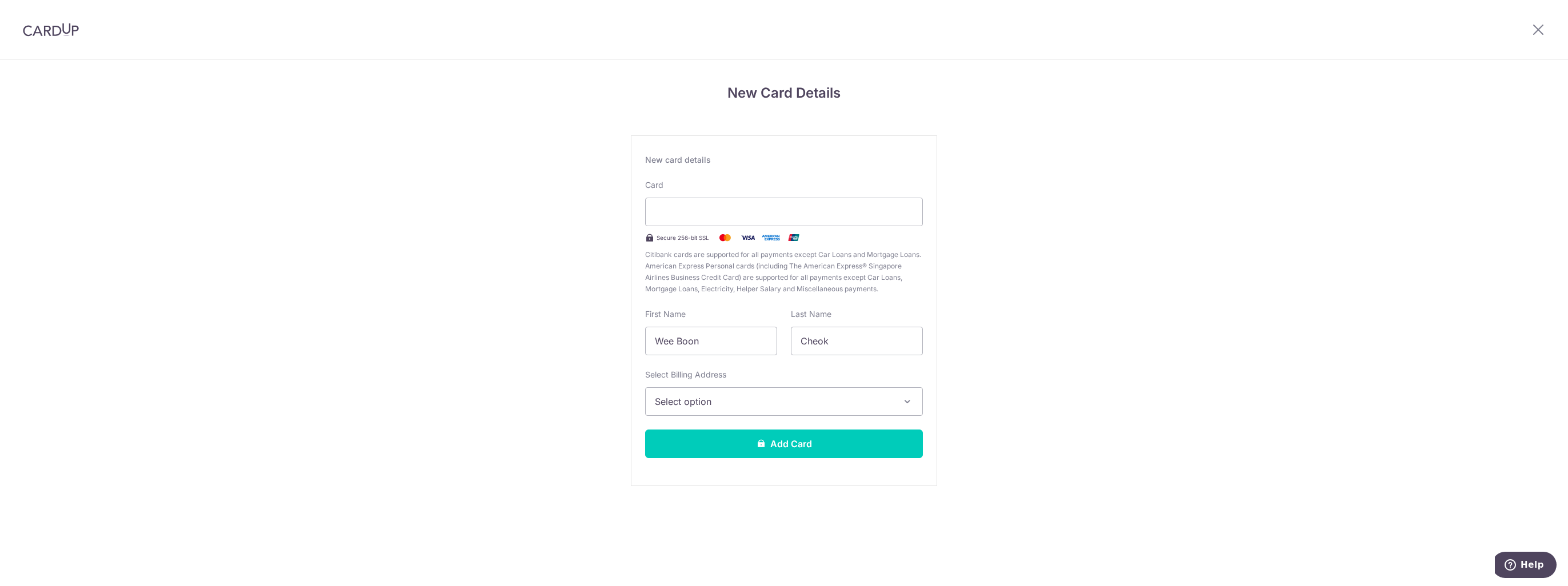
click at [736, 399] on span "Select option" at bounding box center [774, 402] width 238 height 14
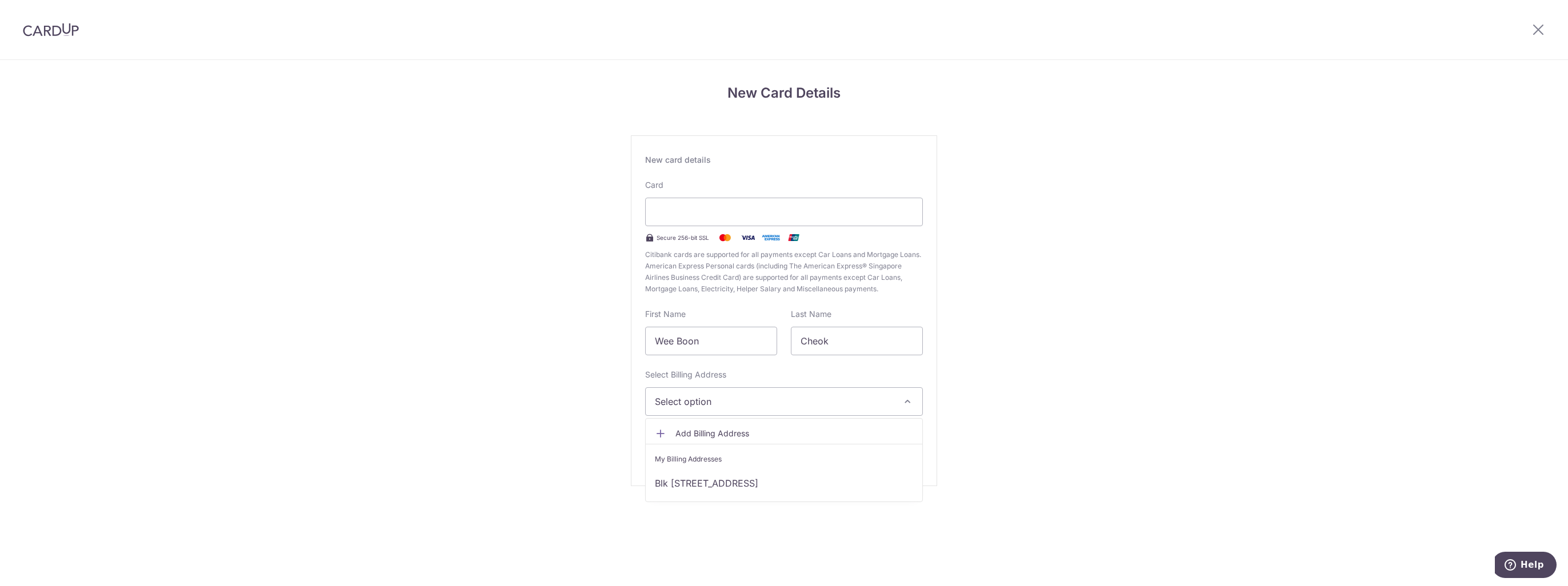
click at [736, 399] on span "Select option" at bounding box center [774, 402] width 238 height 14
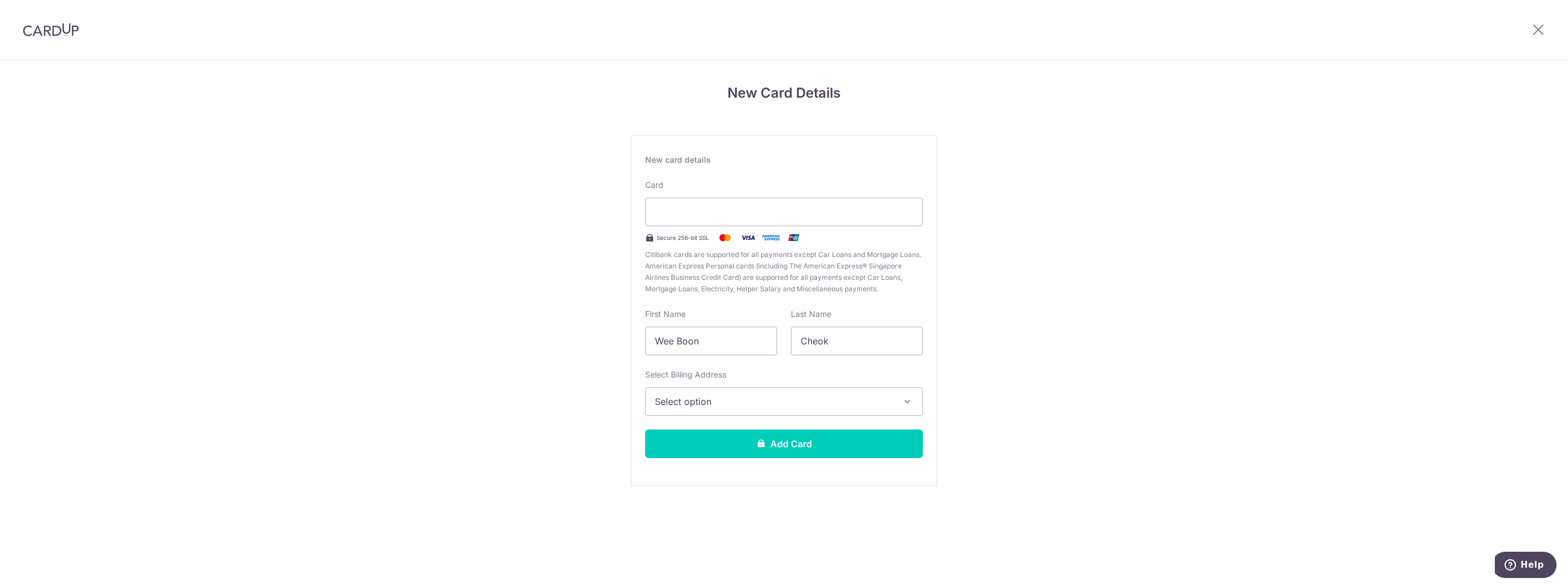
click at [713, 399] on span "Select option" at bounding box center [774, 402] width 238 height 14
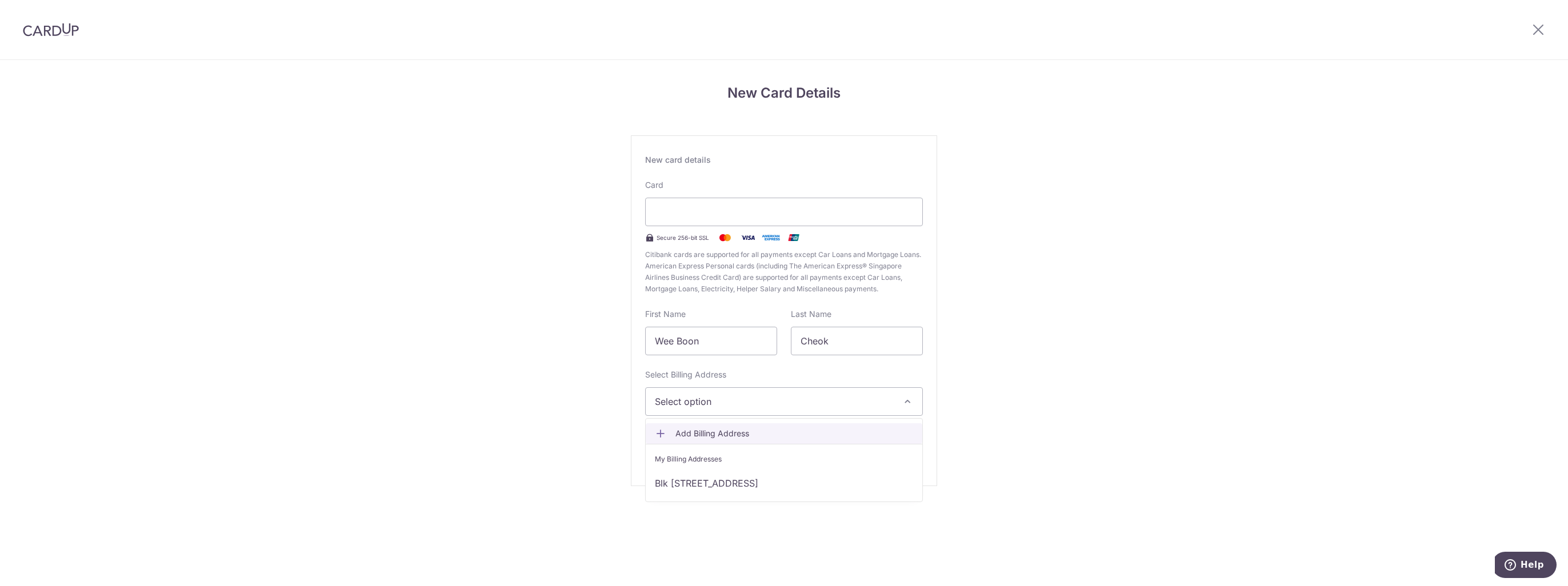
click at [692, 433] on span "Add Billing Address" at bounding box center [795, 434] width 238 height 12
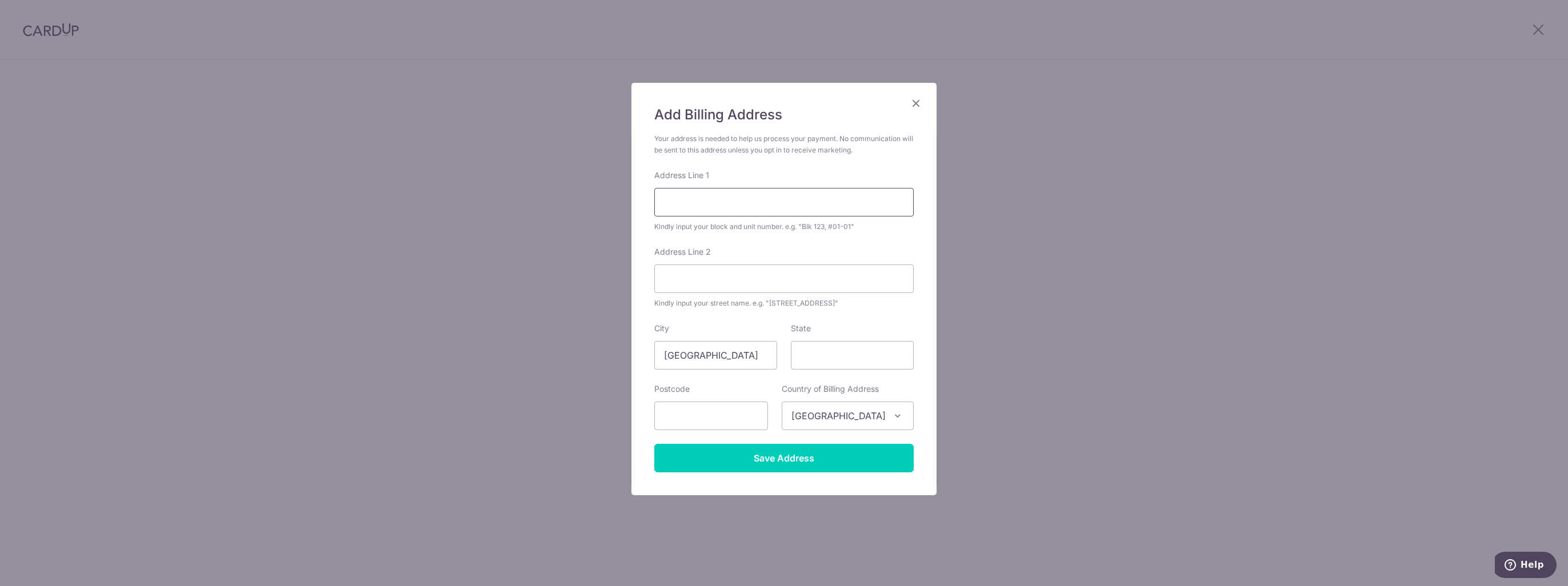
click at [683, 211] on input "Address Line 1" at bounding box center [784, 202] width 259 height 28
type input "B"
type input "Blk 209 Tampines St 21"
type input "#05-1333"
type input "520209"
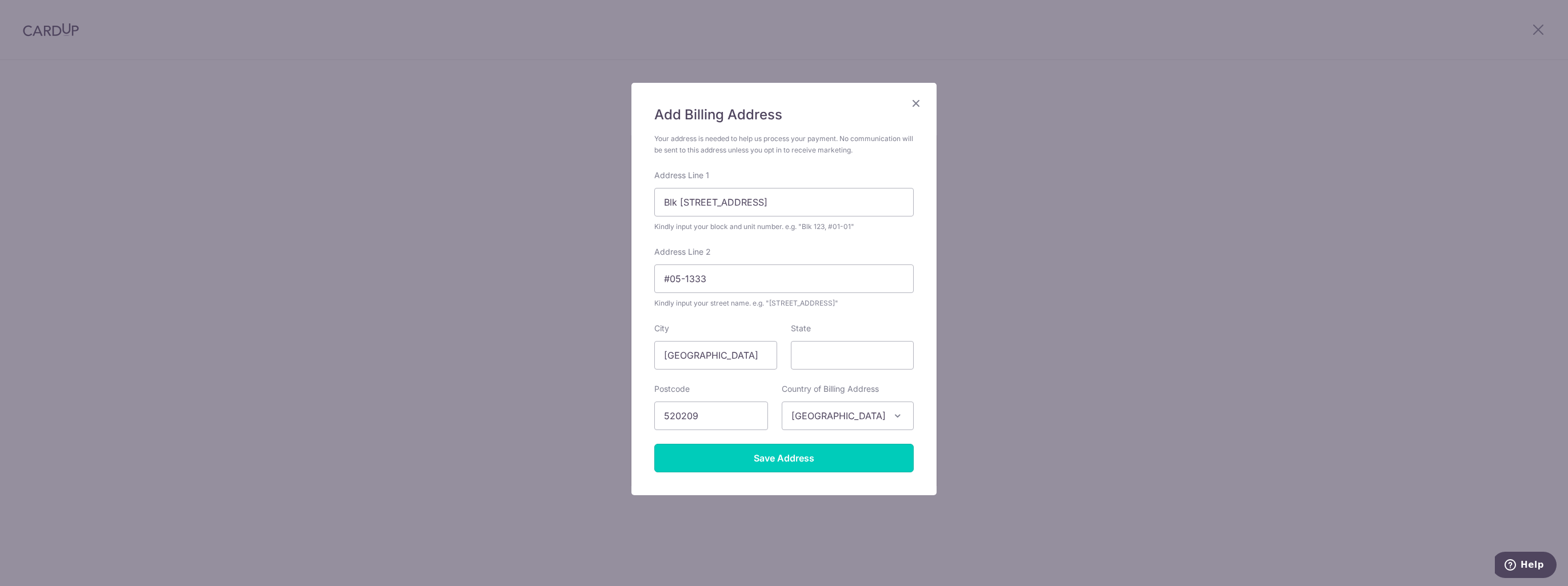
click at [780, 460] on input "Save Address" at bounding box center [784, 457] width 259 height 28
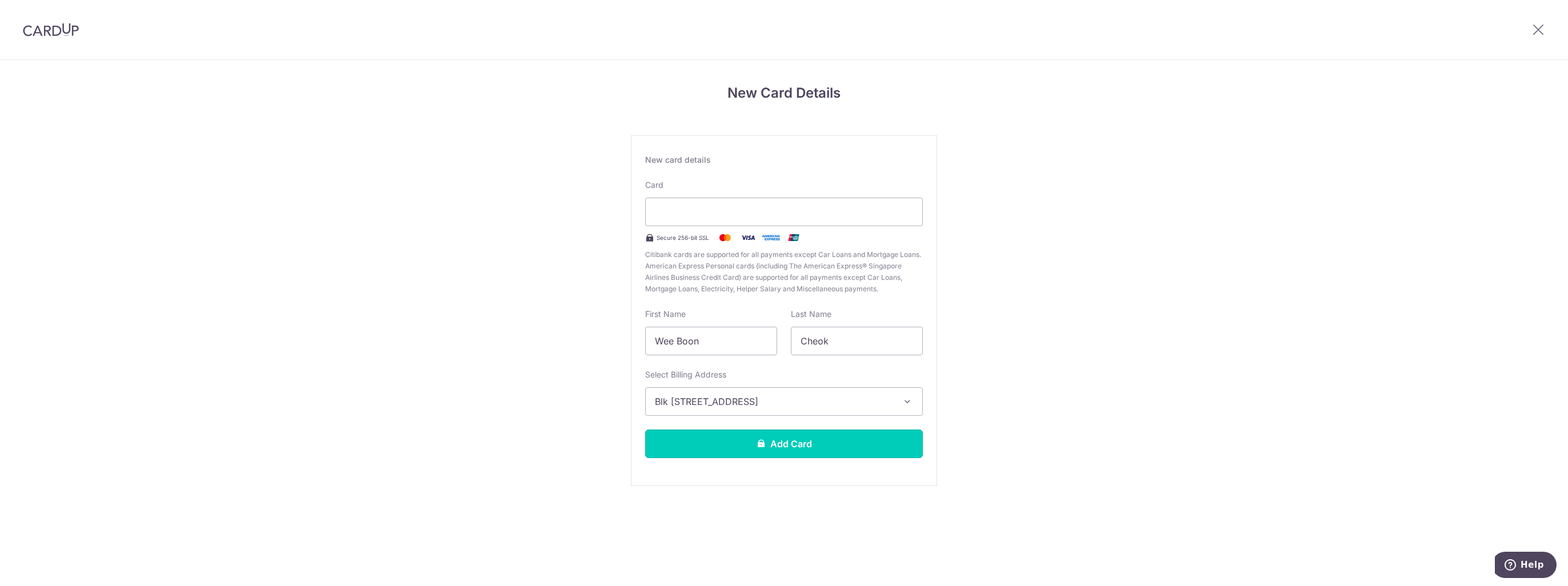
click at [795, 445] on button "Add Card" at bounding box center [784, 444] width 278 height 28
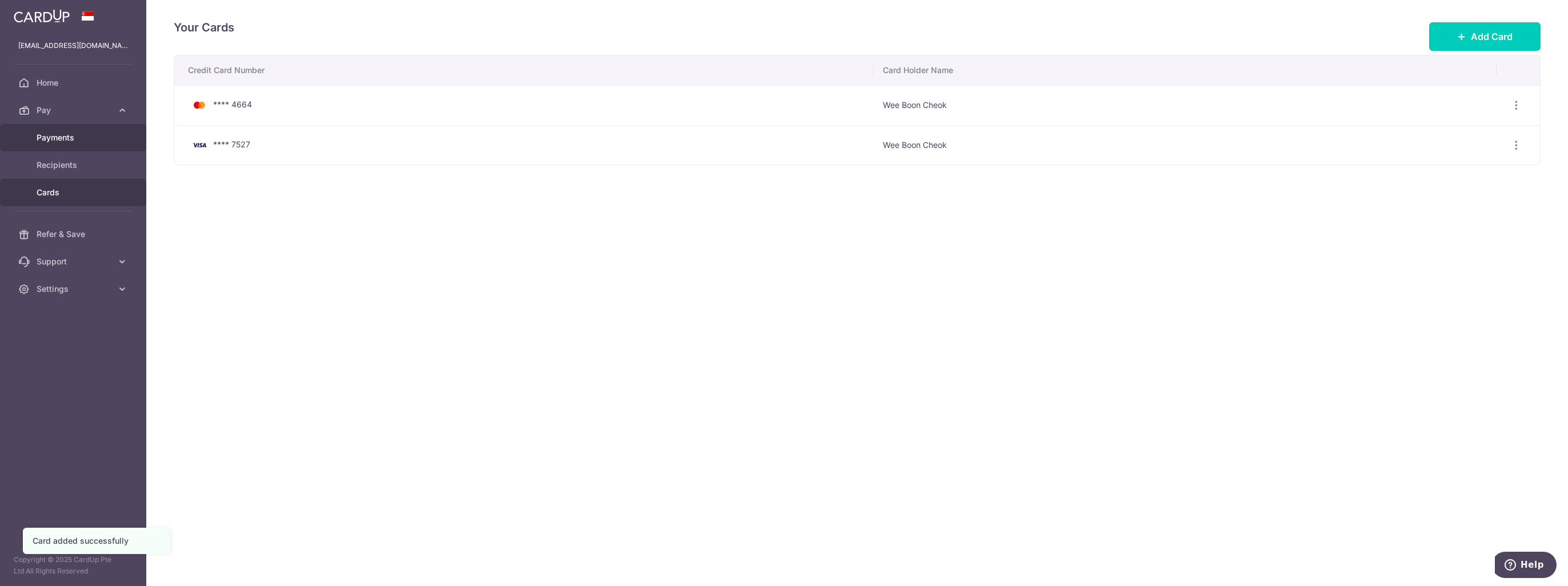
click at [60, 140] on span "Payments" at bounding box center [74, 137] width 75 height 12
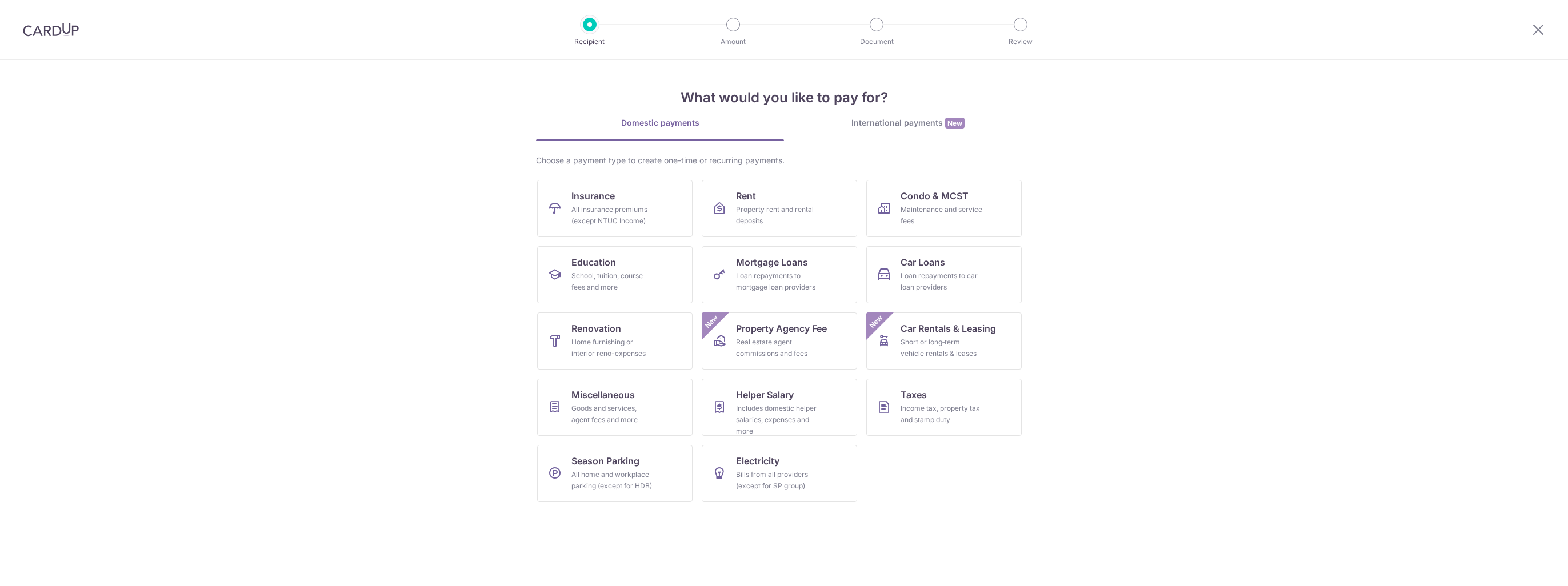
click at [877, 28] on div at bounding box center [877, 24] width 14 height 14
click at [73, 20] on div at bounding box center [51, 29] width 101 height 59
click at [1538, 28] on icon at bounding box center [1539, 29] width 14 height 15
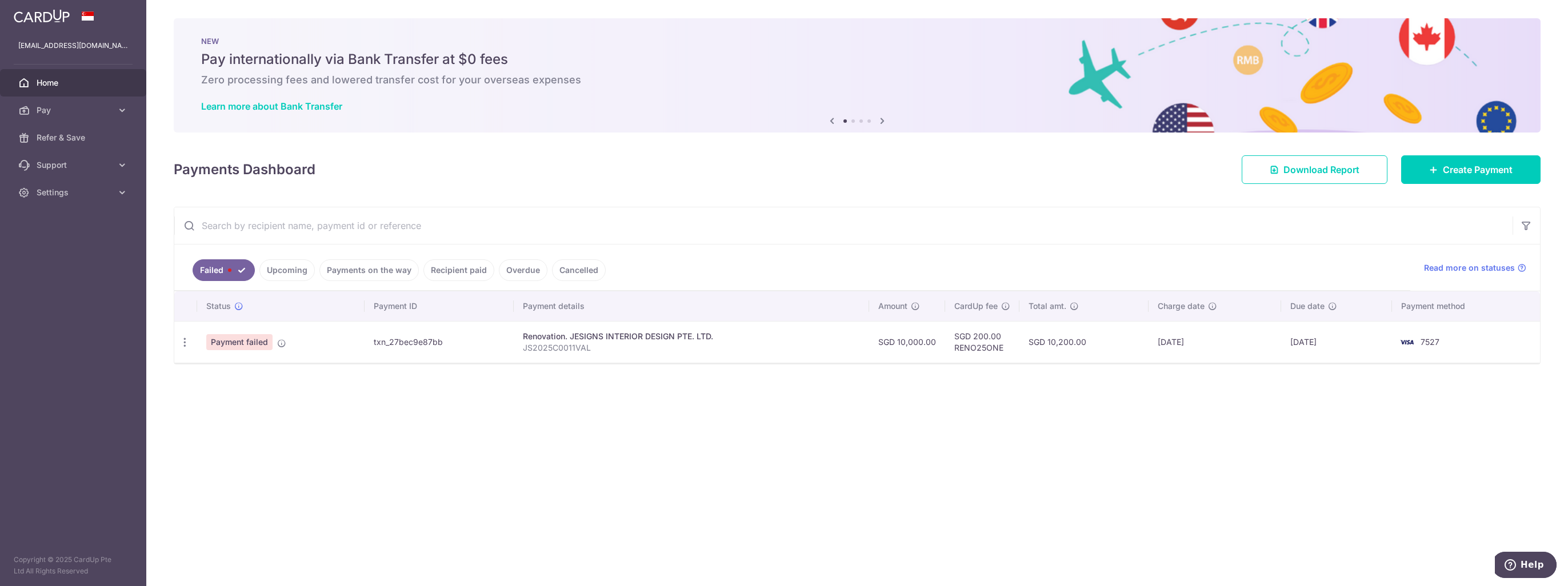
click at [187, 339] on icon "button" at bounding box center [184, 342] width 12 height 12
click at [246, 373] on span "Update payment" at bounding box center [246, 373] width 78 height 14
radio input "true"
type input "10,000.00"
type input "JS2025C0011VAL"
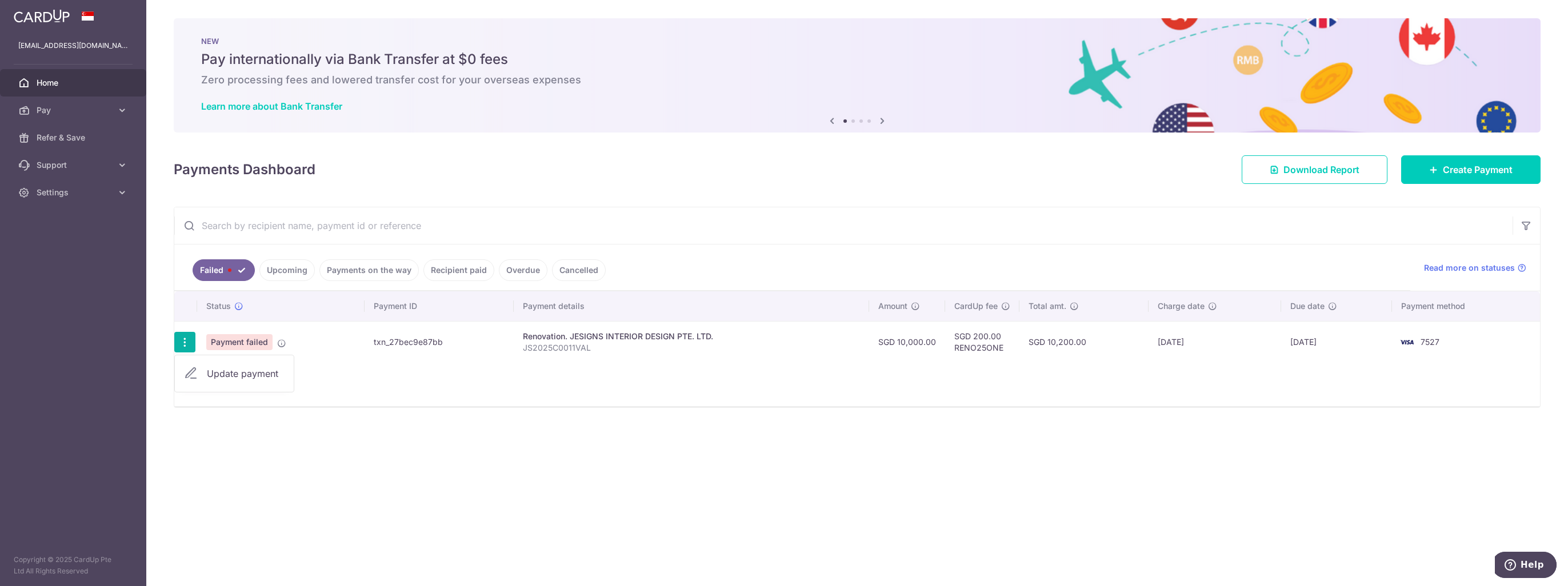
type input "Upon Signing Confirmation"
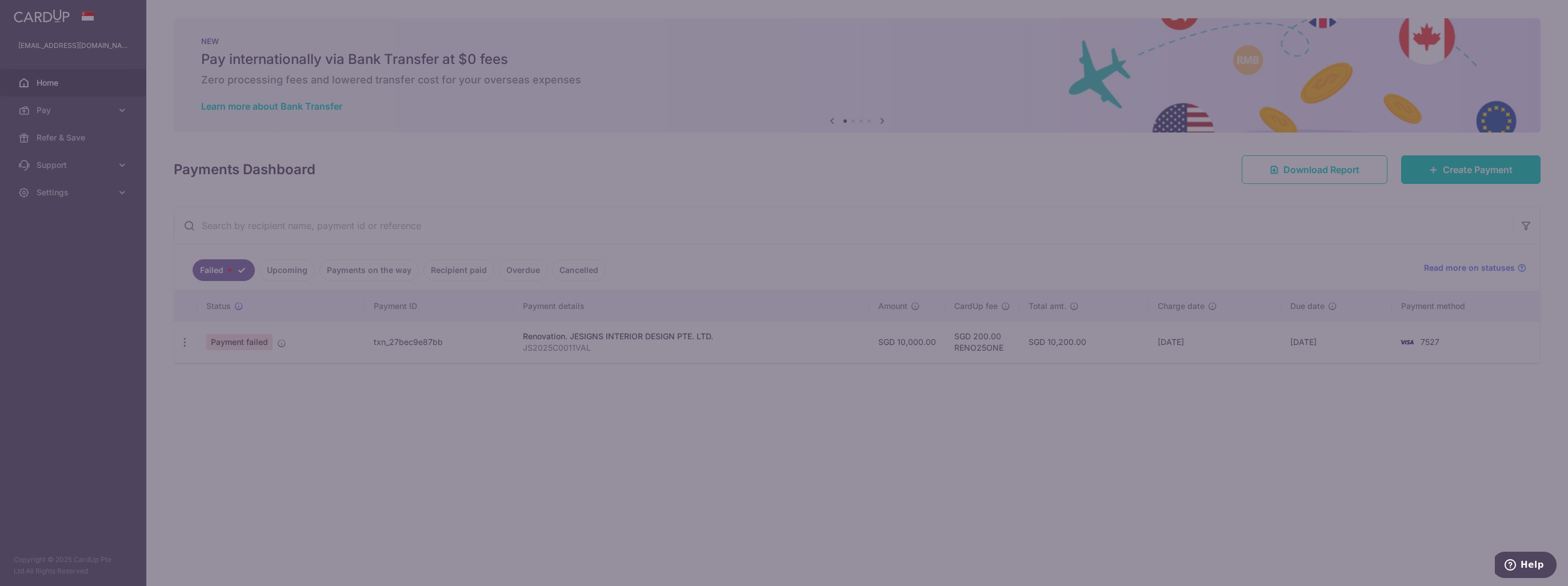
type input "RENO25ONE"
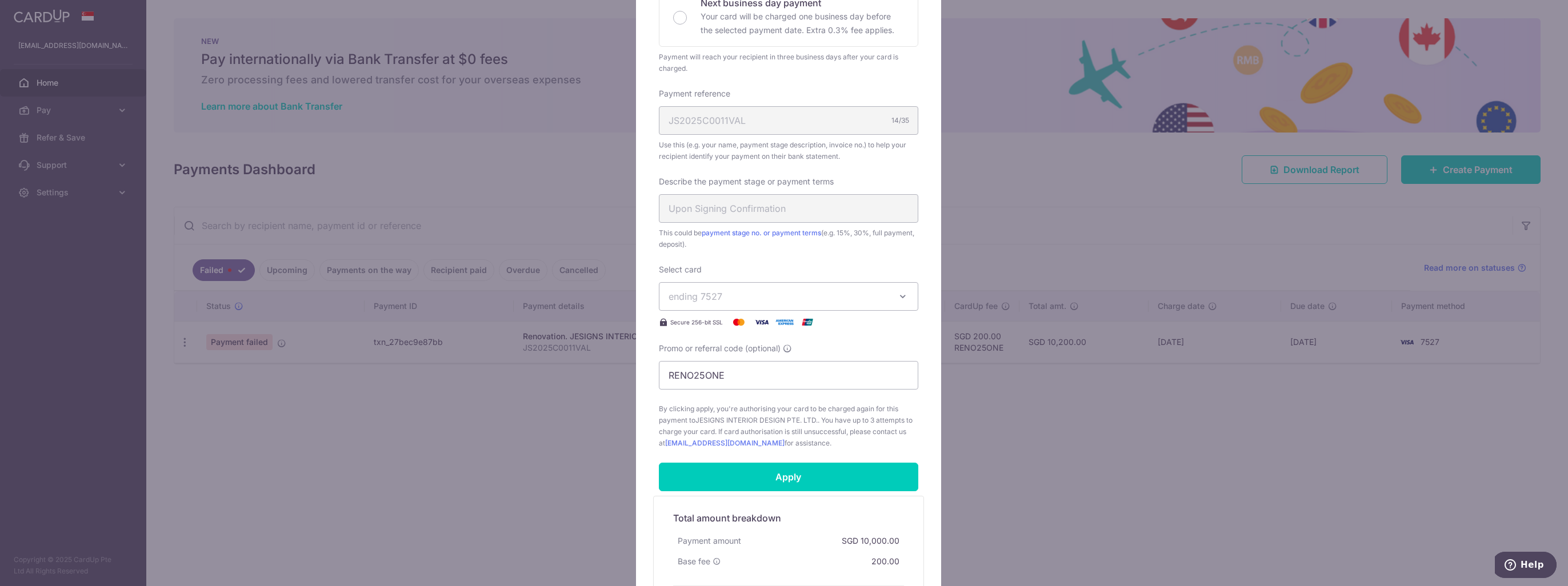
scroll to position [343, 0]
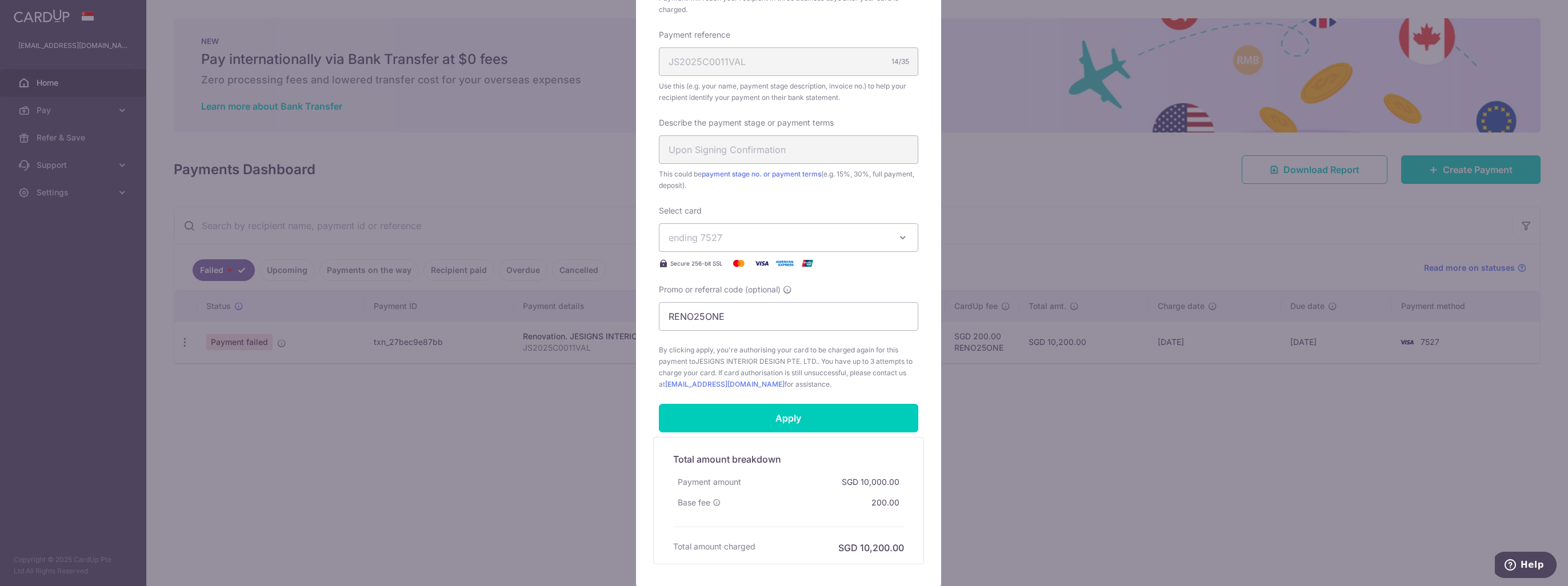
click at [738, 243] on span "ending 7527" at bounding box center [778, 238] width 219 height 14
click at [710, 319] on span "**** 7527" at bounding box center [718, 319] width 43 height 14
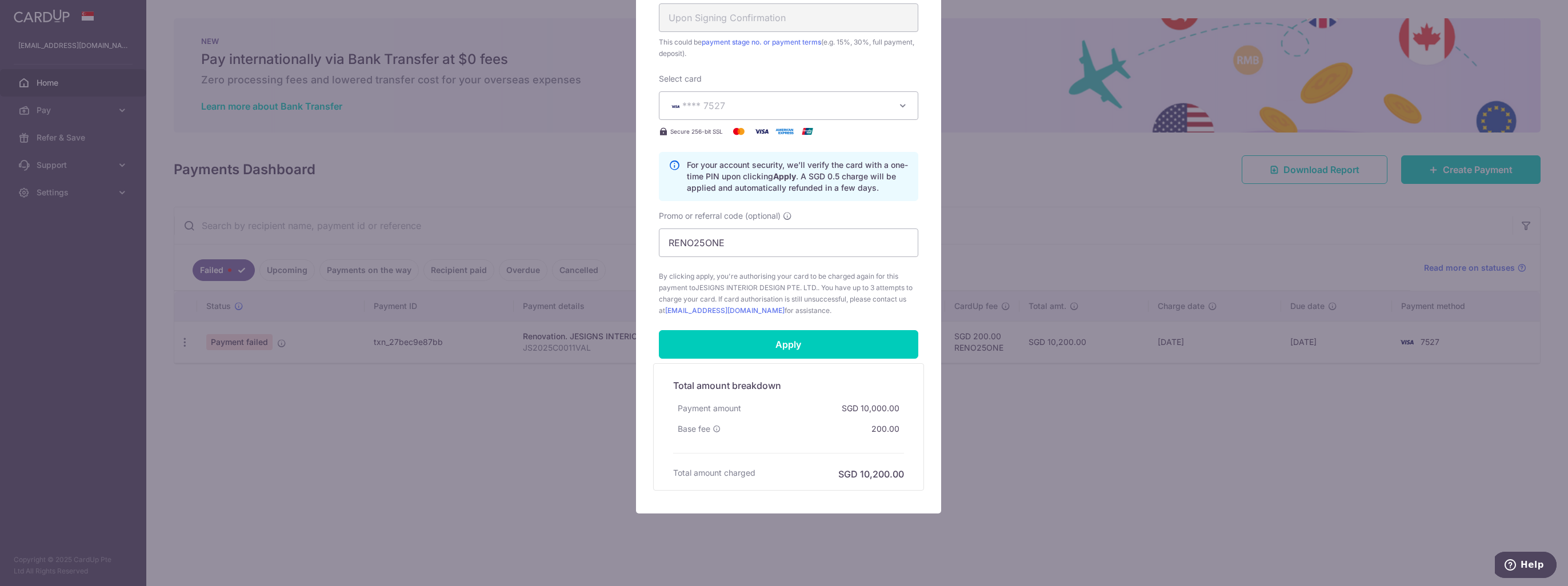
scroll to position [483, 0]
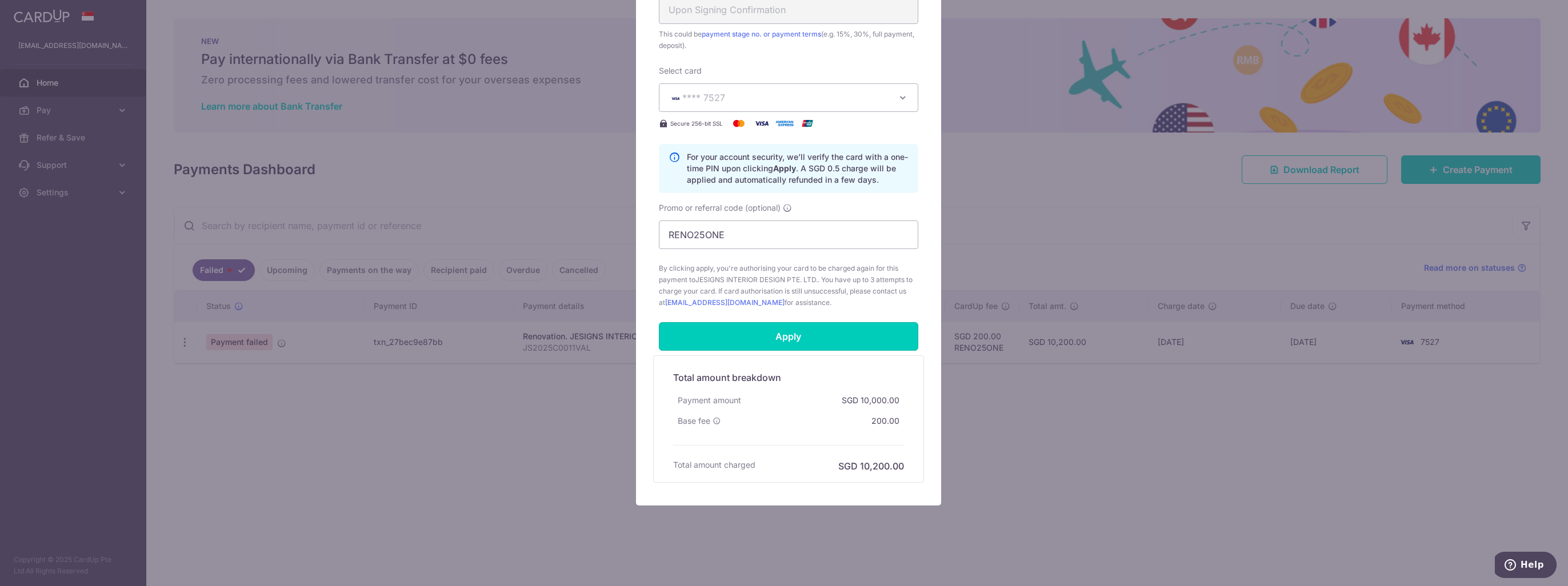
click at [777, 339] on input "Apply" at bounding box center [789, 336] width 259 height 28
click at [782, 334] on input "Apply" at bounding box center [789, 336] width 259 height 28
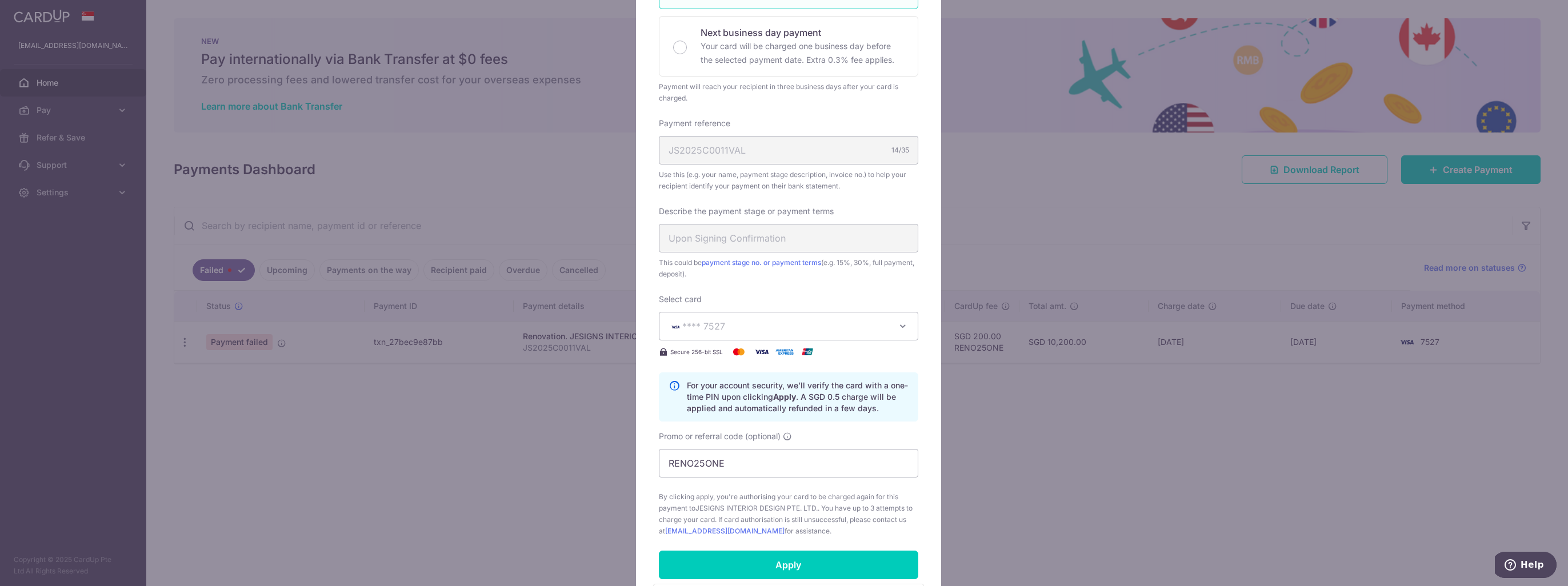
scroll to position [83, 0]
